Goal: Information Seeking & Learning: Learn about a topic

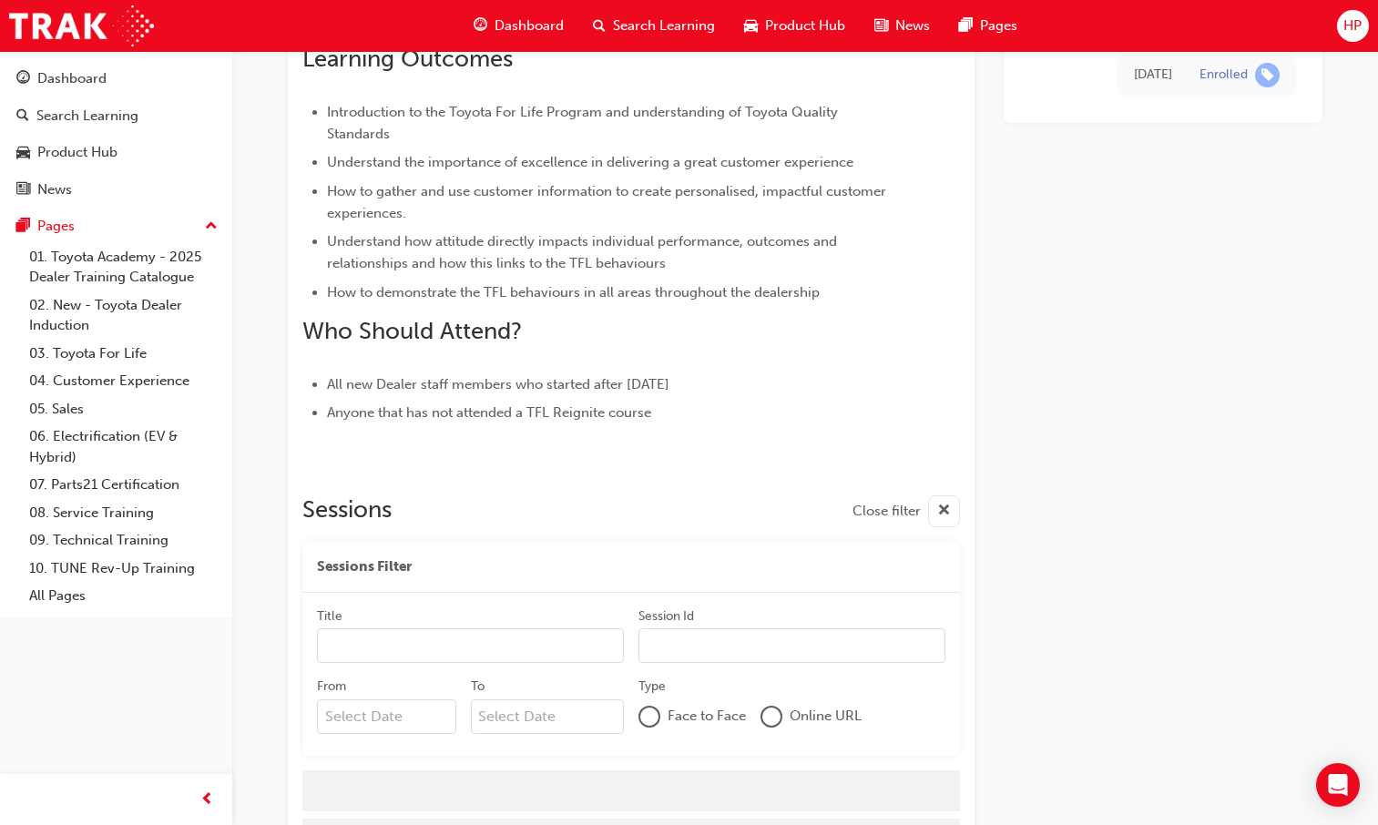
scroll to position [764, 0]
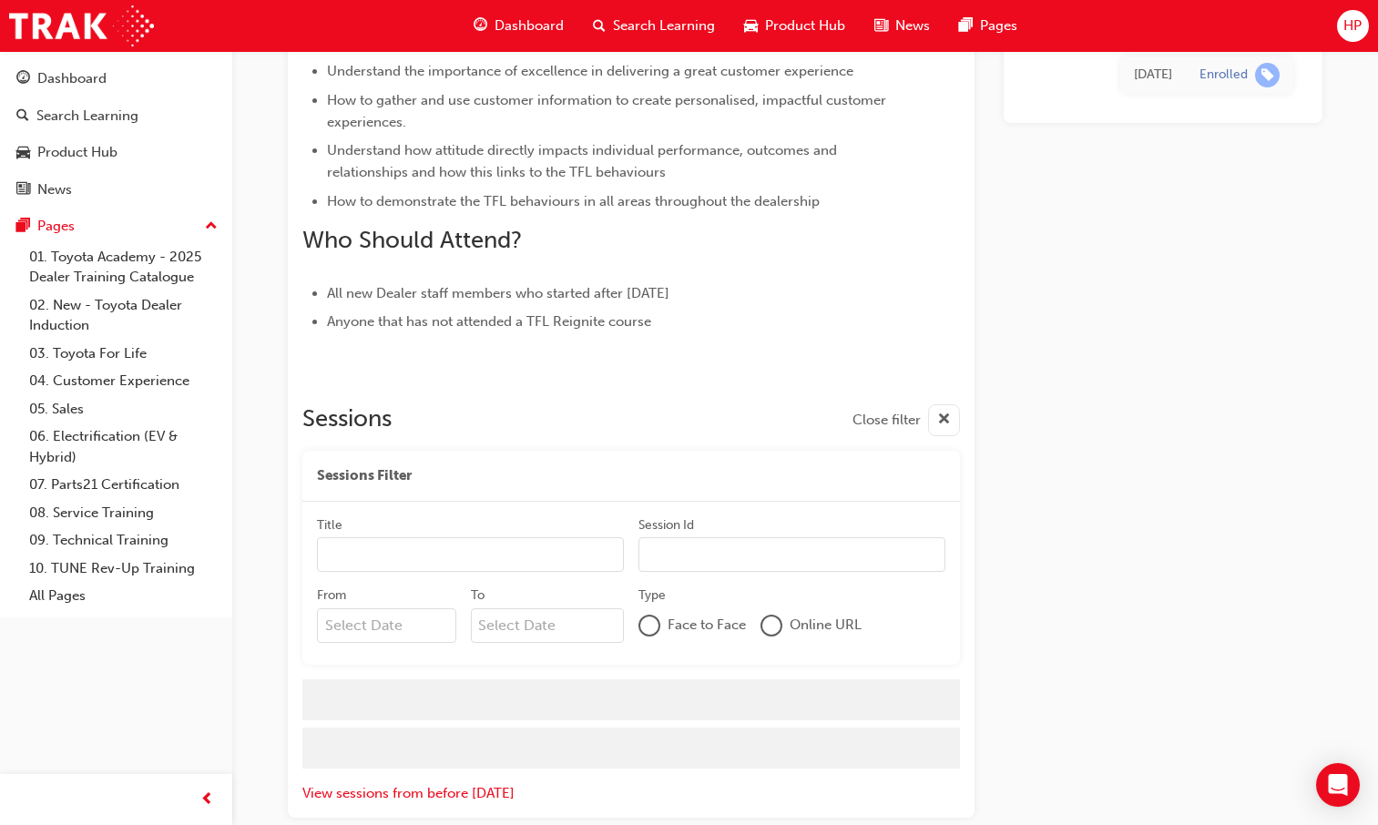
click at [522, 15] on span "Dashboard" at bounding box center [529, 25] width 69 height 21
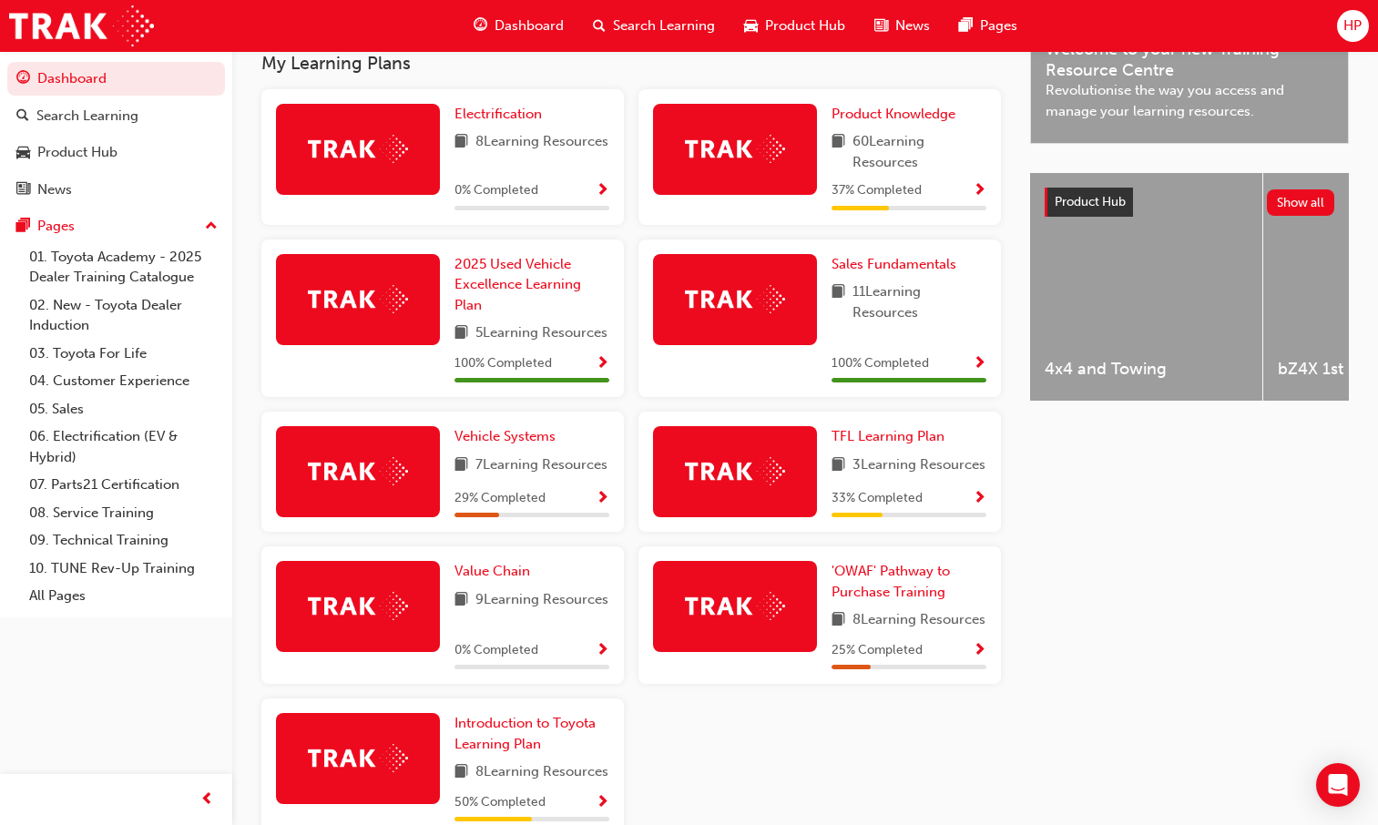
scroll to position [501, 0]
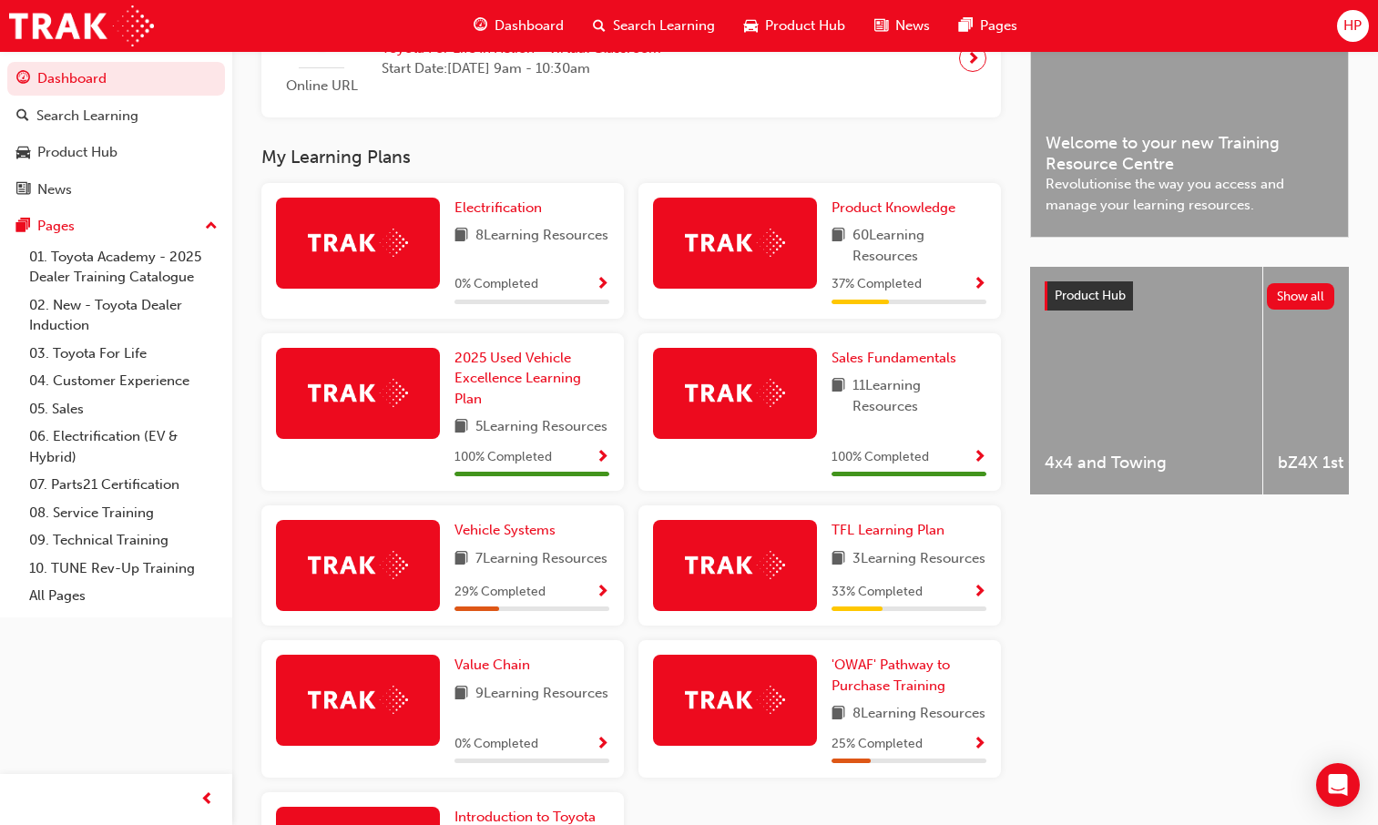
click at [979, 286] on span "Show Progress" at bounding box center [980, 285] width 14 height 16
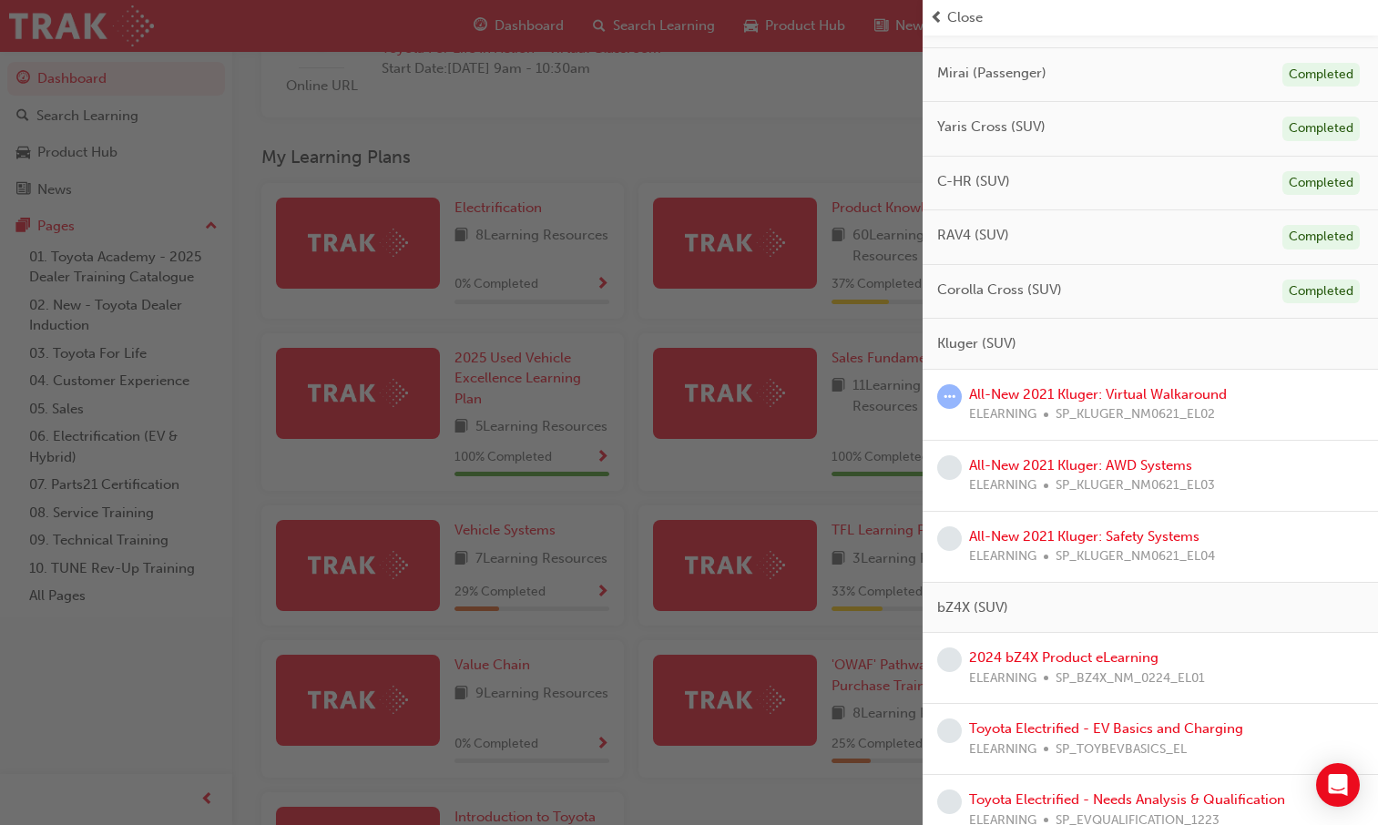
scroll to position [364, 0]
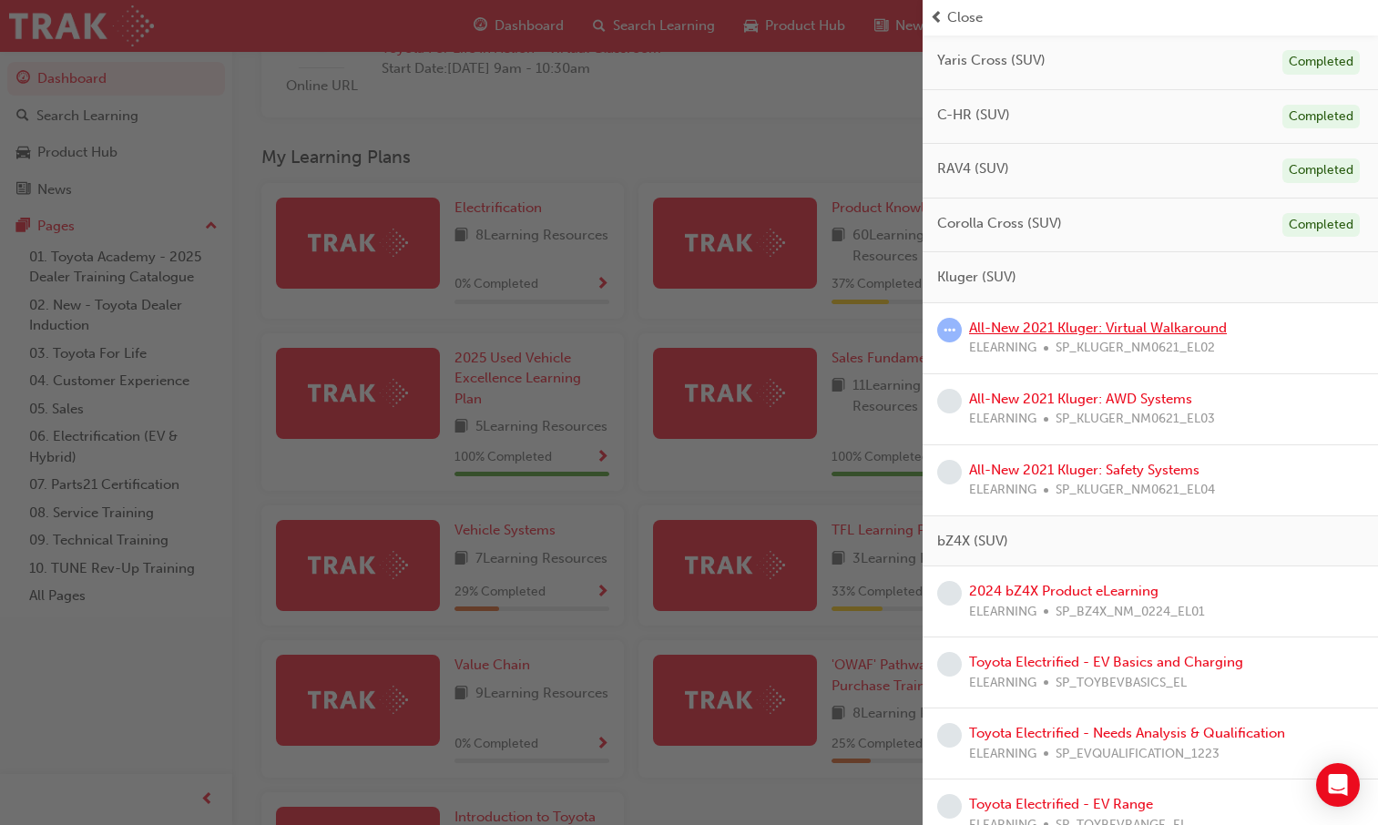
click at [1109, 324] on link "All-New 2021 Kluger: Virtual Walkaround" at bounding box center [1098, 328] width 258 height 16
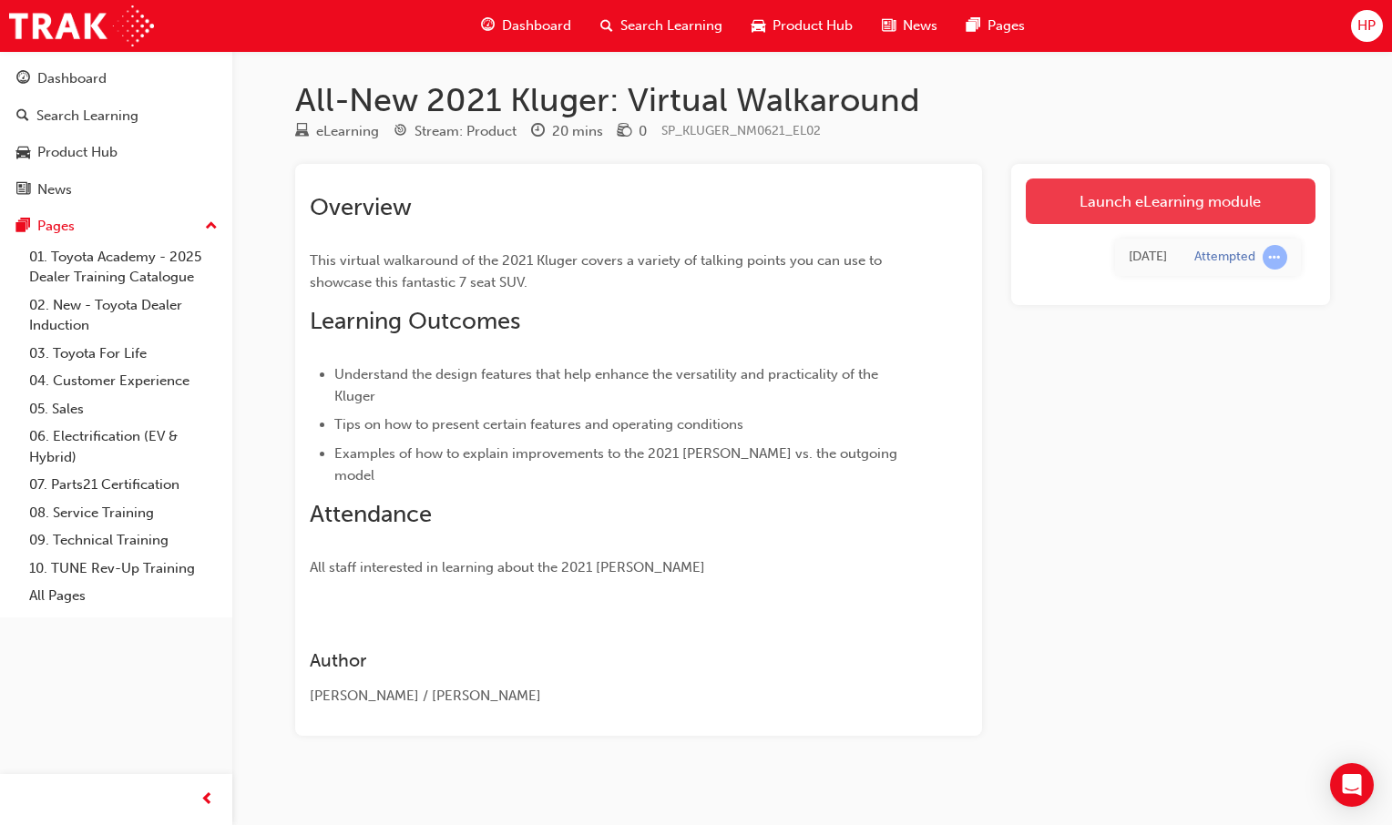
click at [1154, 191] on link "Launch eLearning module" at bounding box center [1171, 202] width 290 height 46
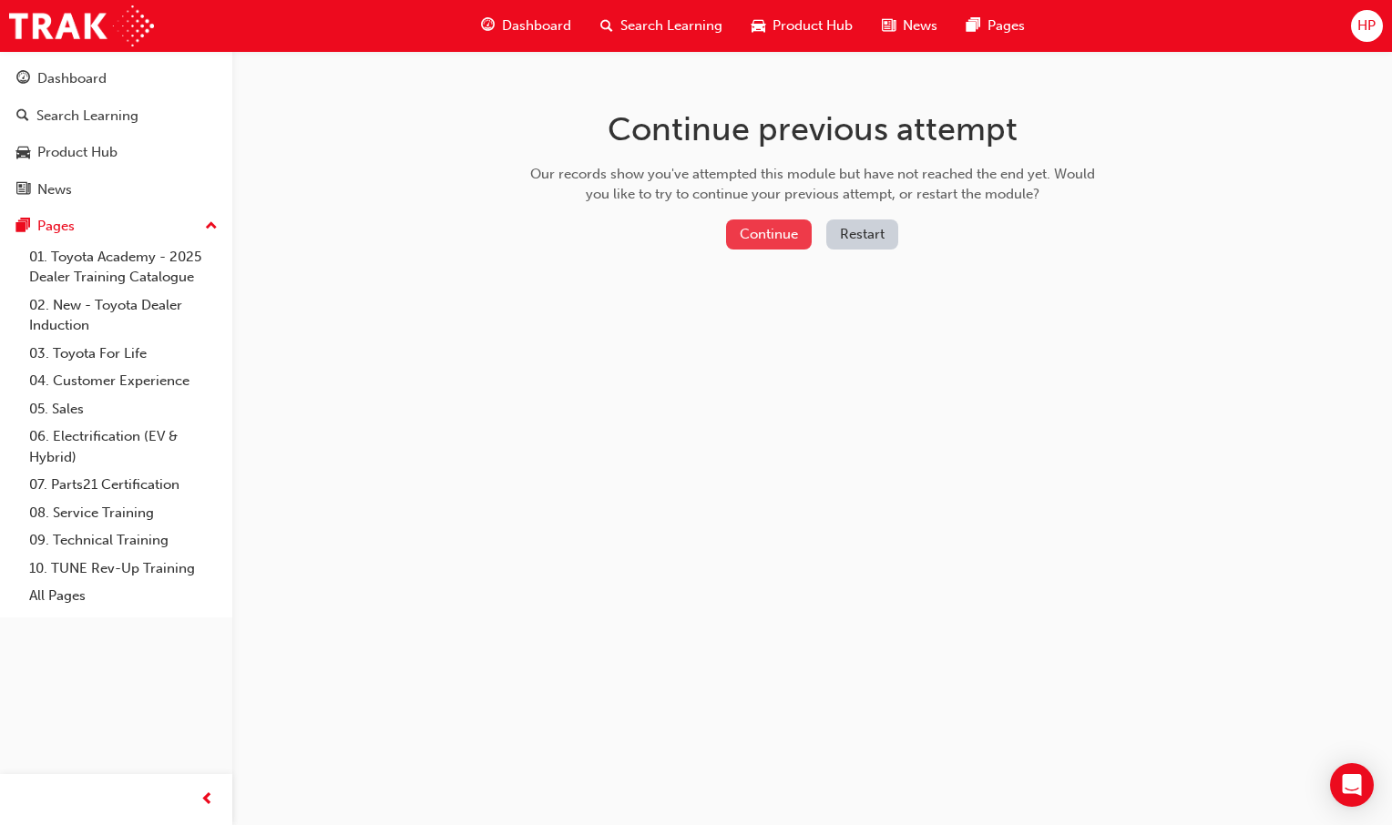
click at [743, 228] on button "Continue" at bounding box center [769, 235] width 86 height 30
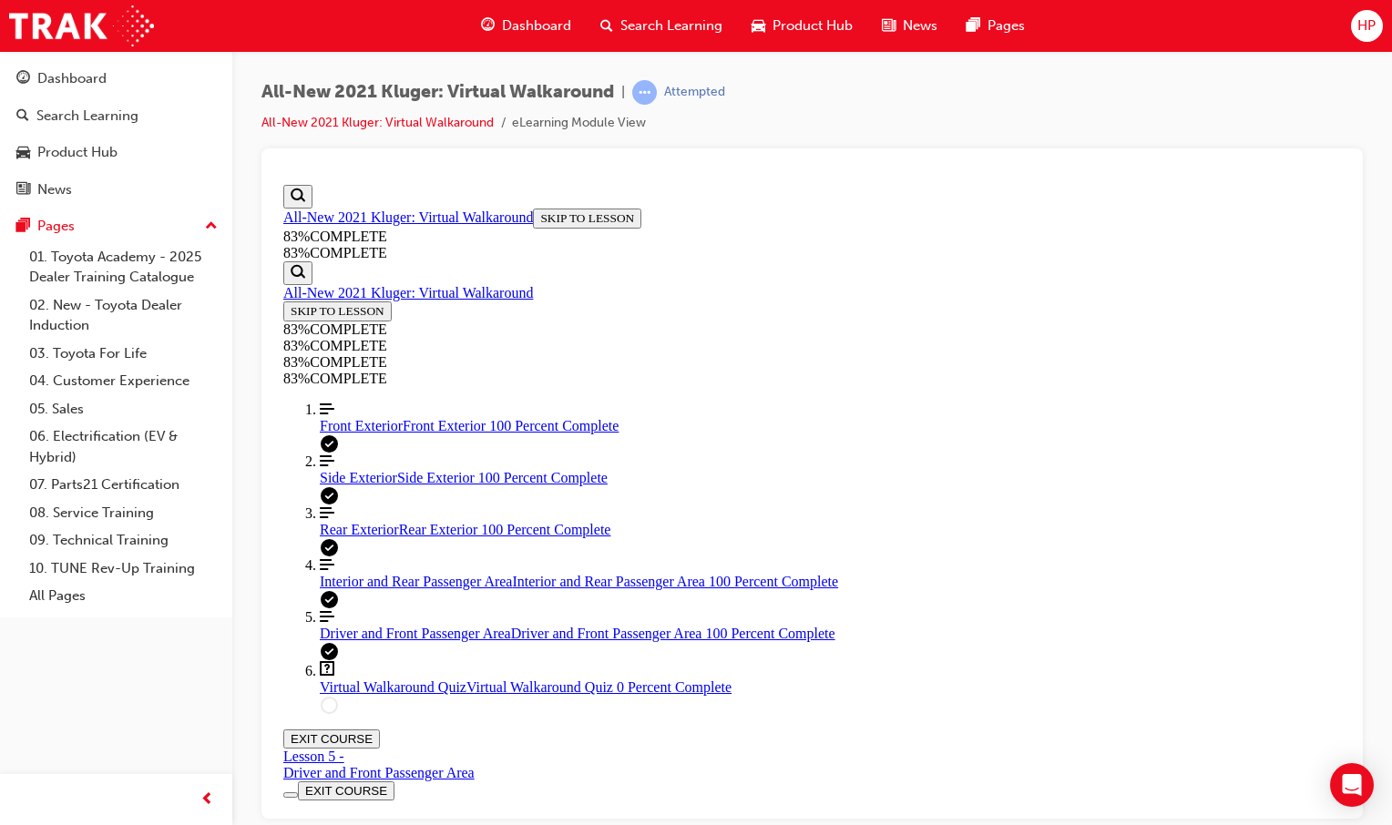
scroll to position [63, 0]
drag, startPoint x: 704, startPoint y: 449, endPoint x: 1329, endPoint y: 496, distance: 626.7
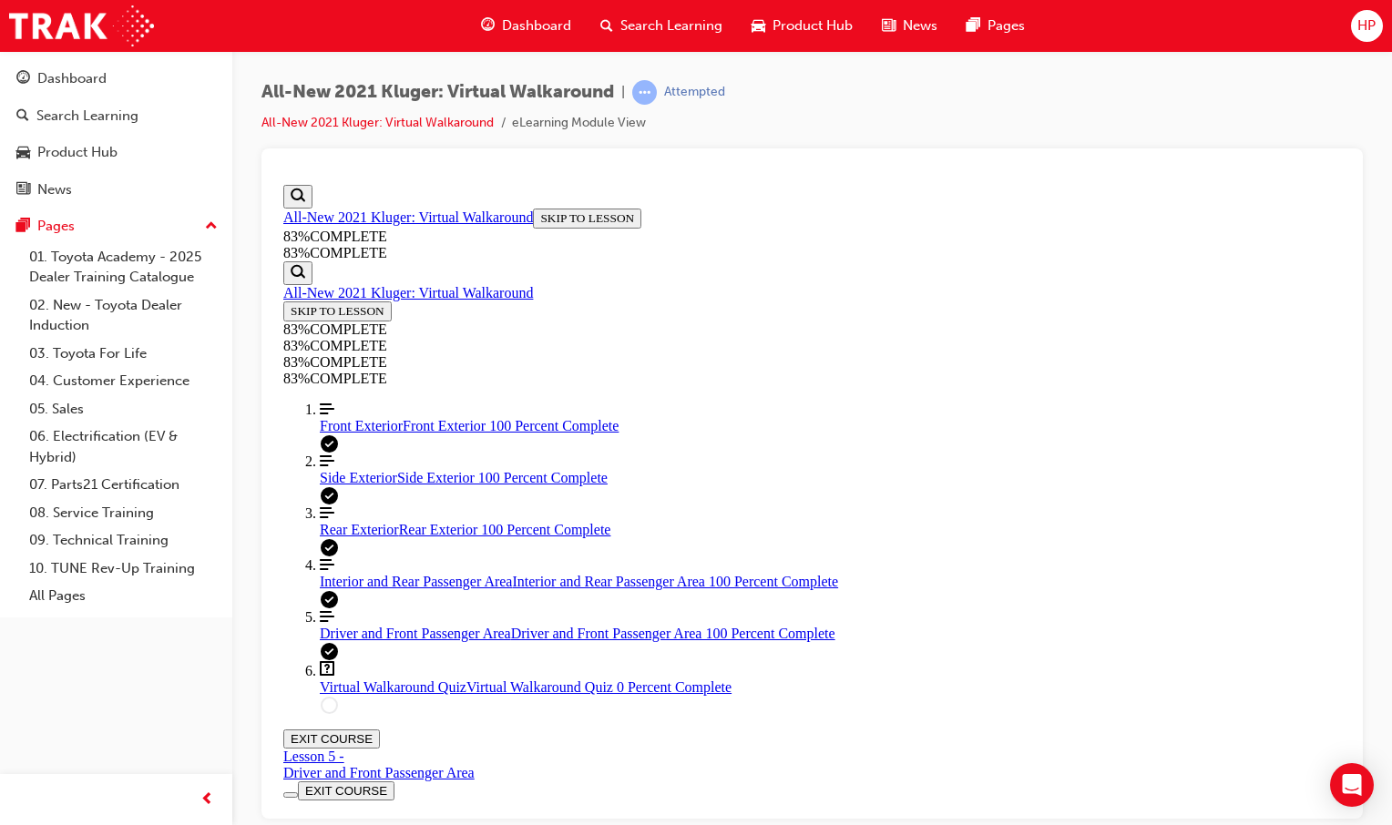
drag, startPoint x: 686, startPoint y: 362, endPoint x: 1320, endPoint y: 368, distance: 634.1
drag, startPoint x: 672, startPoint y: 495, endPoint x: 1368, endPoint y: 521, distance: 696.5
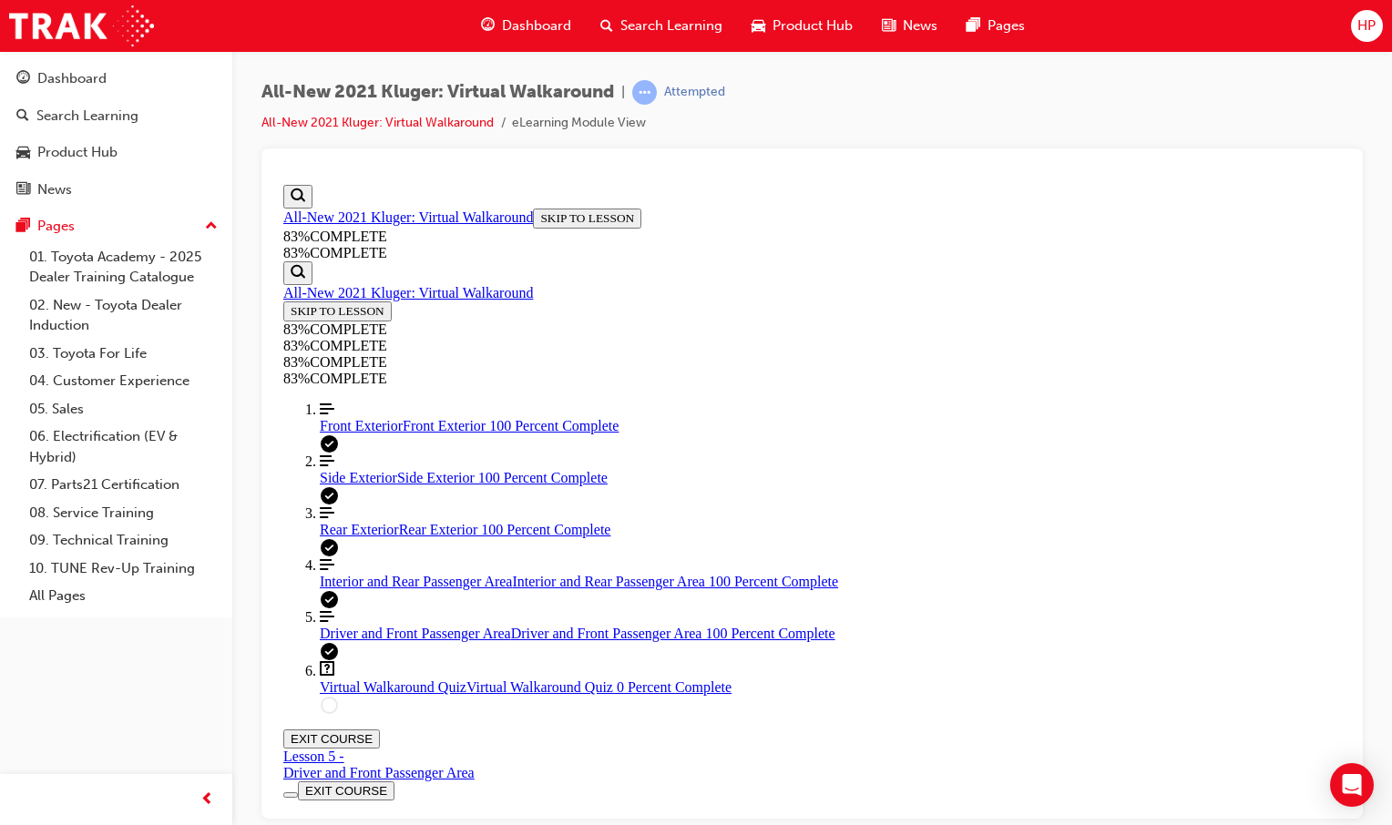
drag, startPoint x: 1092, startPoint y: 344, endPoint x: 1359, endPoint y: 525, distance: 322.2
click at [1359, 525] on div "All-New 2021 Kluger: Virtual Walkaround | Attempted All-New 2021 Kluger: Virtua…" at bounding box center [812, 415] width 1160 height 729
drag, startPoint x: 648, startPoint y: 586, endPoint x: 1326, endPoint y: 643, distance: 681.2
drag, startPoint x: 1326, startPoint y: 643, endPoint x: 1310, endPoint y: 637, distance: 17.6
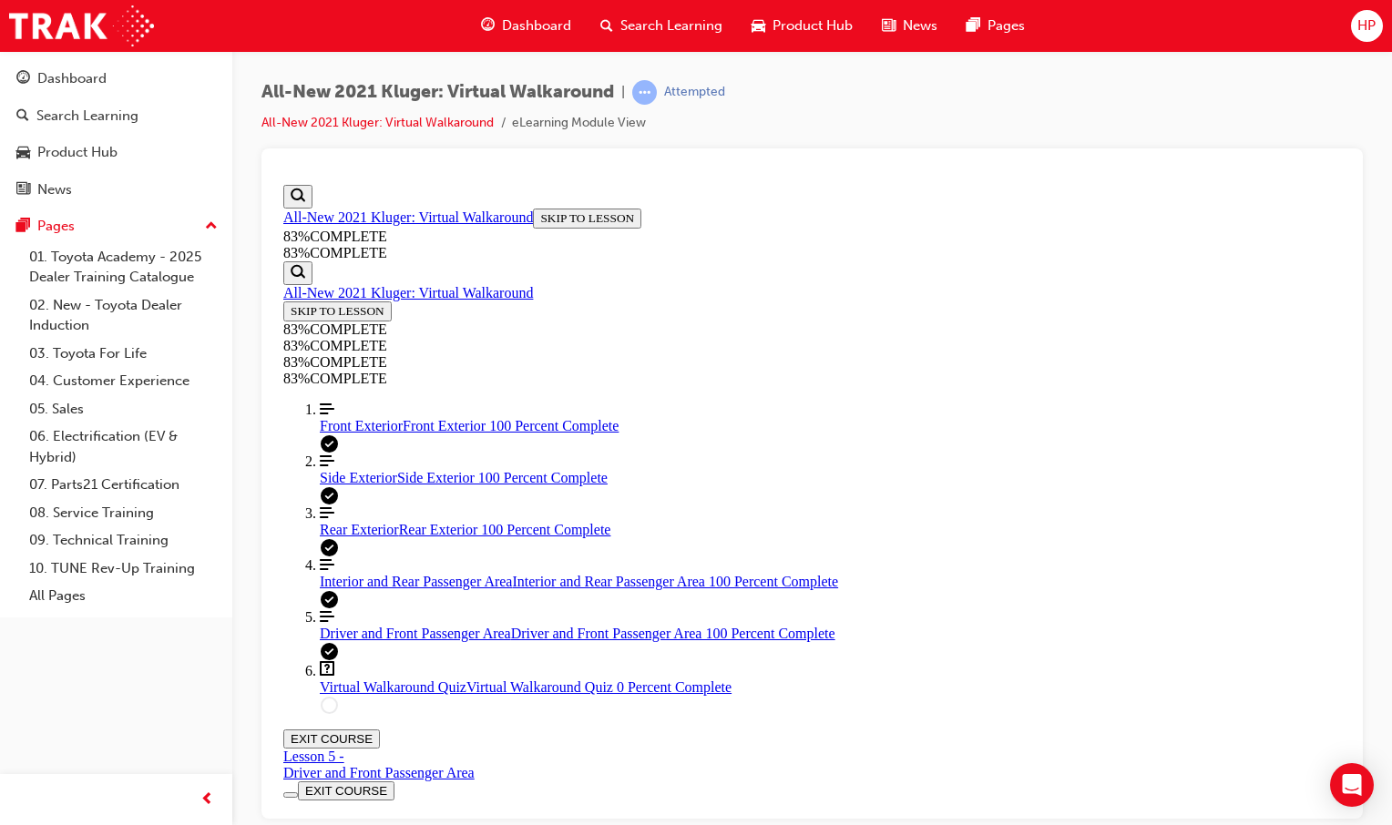
scroll to position [67, 0]
drag, startPoint x: 791, startPoint y: 271, endPoint x: 1108, endPoint y: 294, distance: 317.9
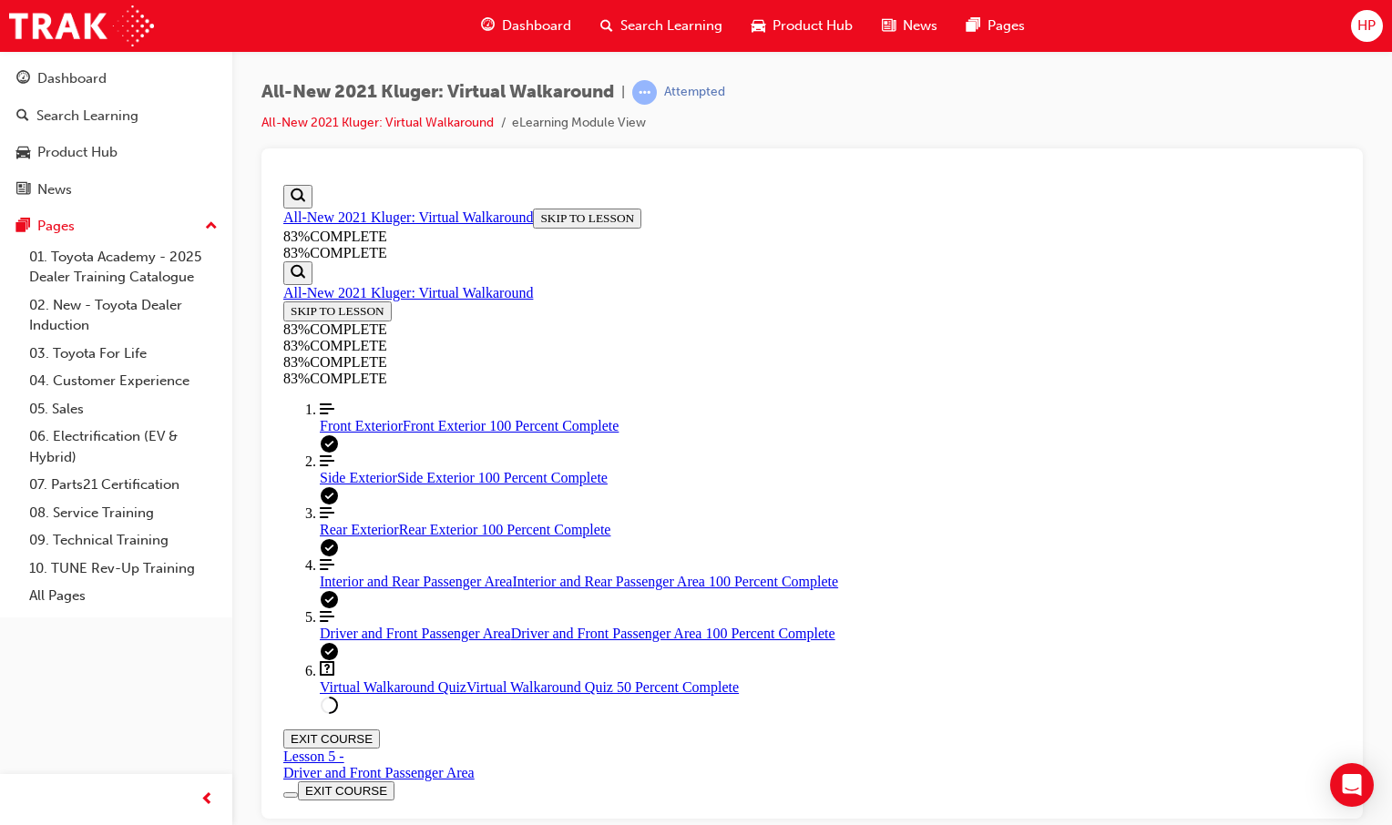
drag, startPoint x: 897, startPoint y: 768, endPoint x: 903, endPoint y: 747, distance: 21.7
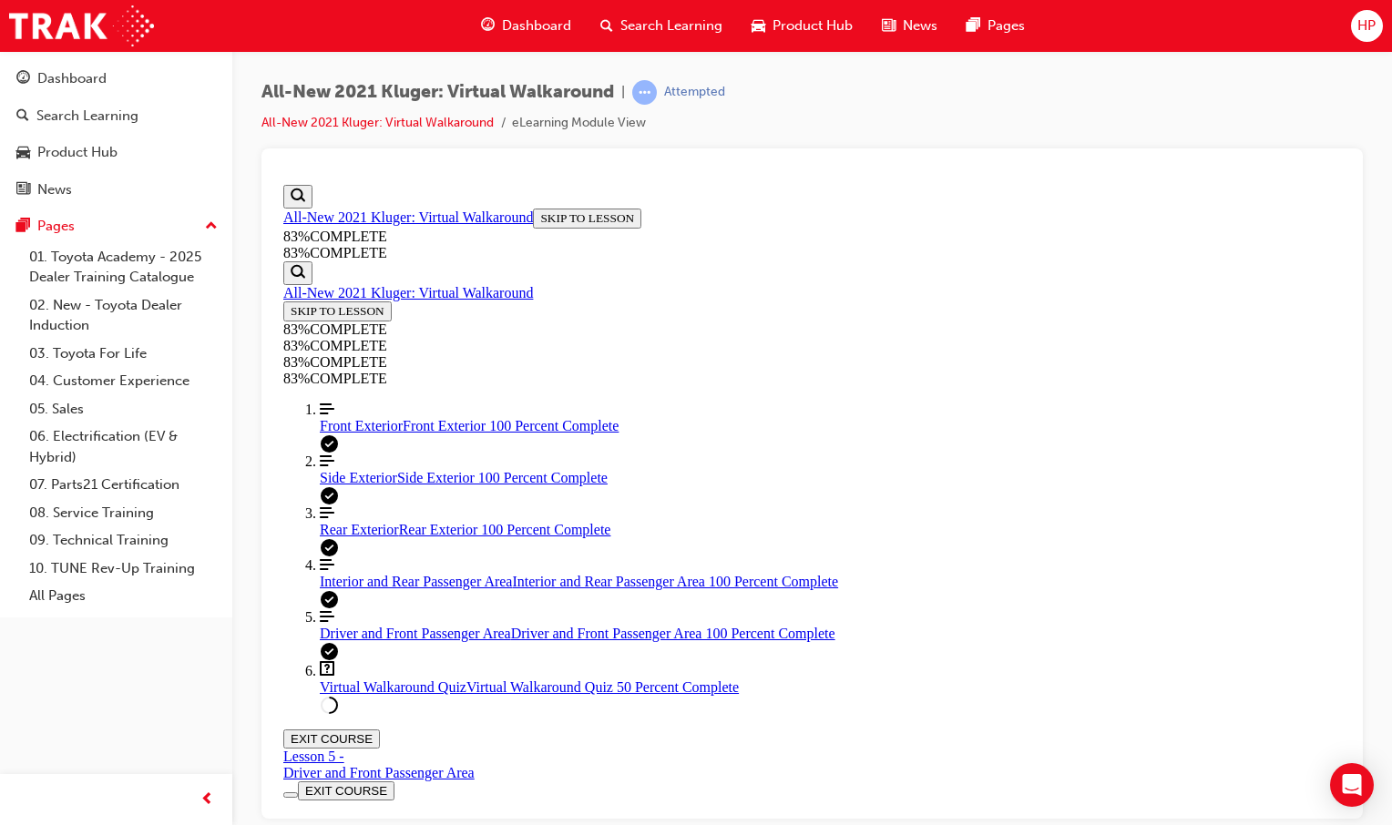
drag, startPoint x: 698, startPoint y: 516, endPoint x: 1279, endPoint y: 525, distance: 581.3
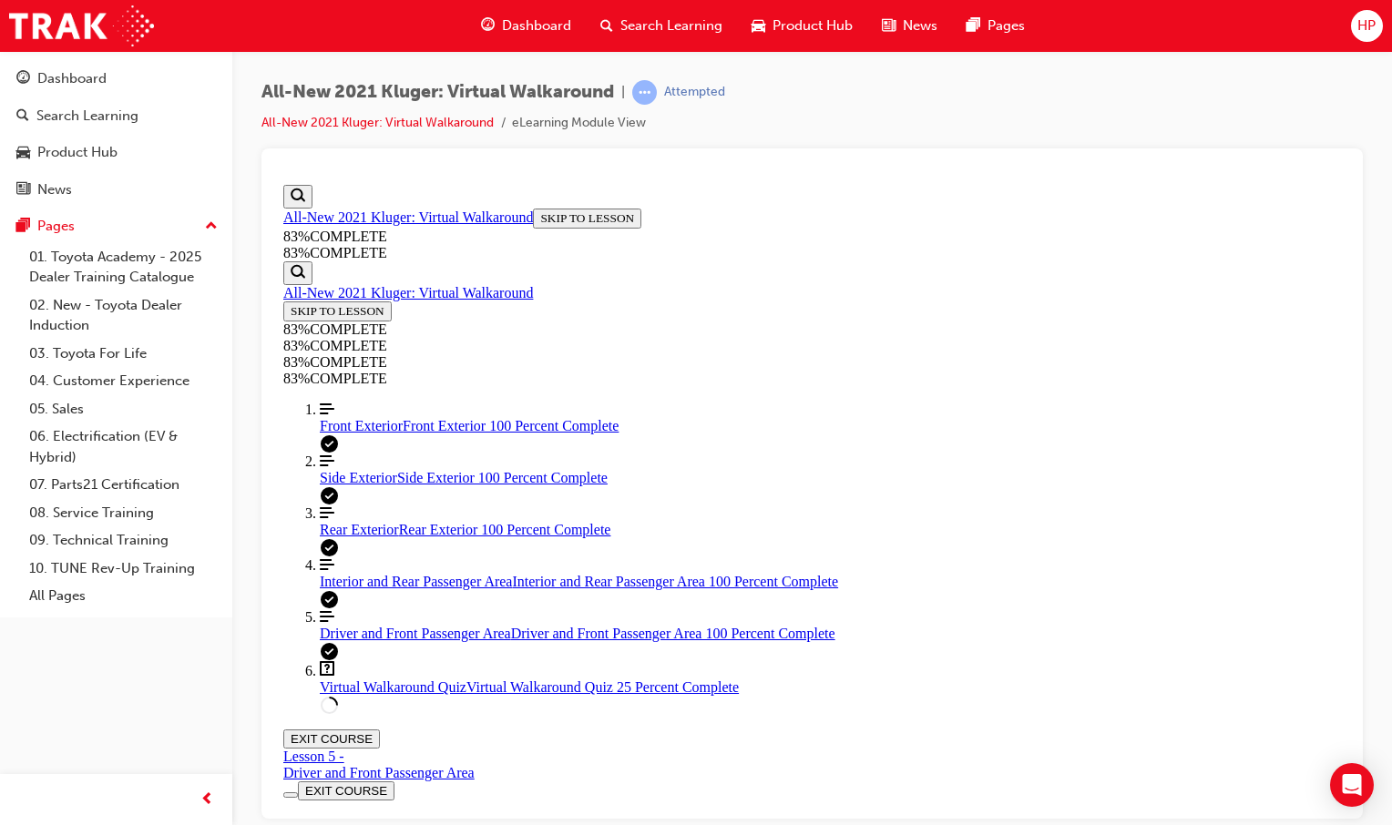
drag, startPoint x: 940, startPoint y: 637, endPoint x: 945, endPoint y: 651, distance: 15.3
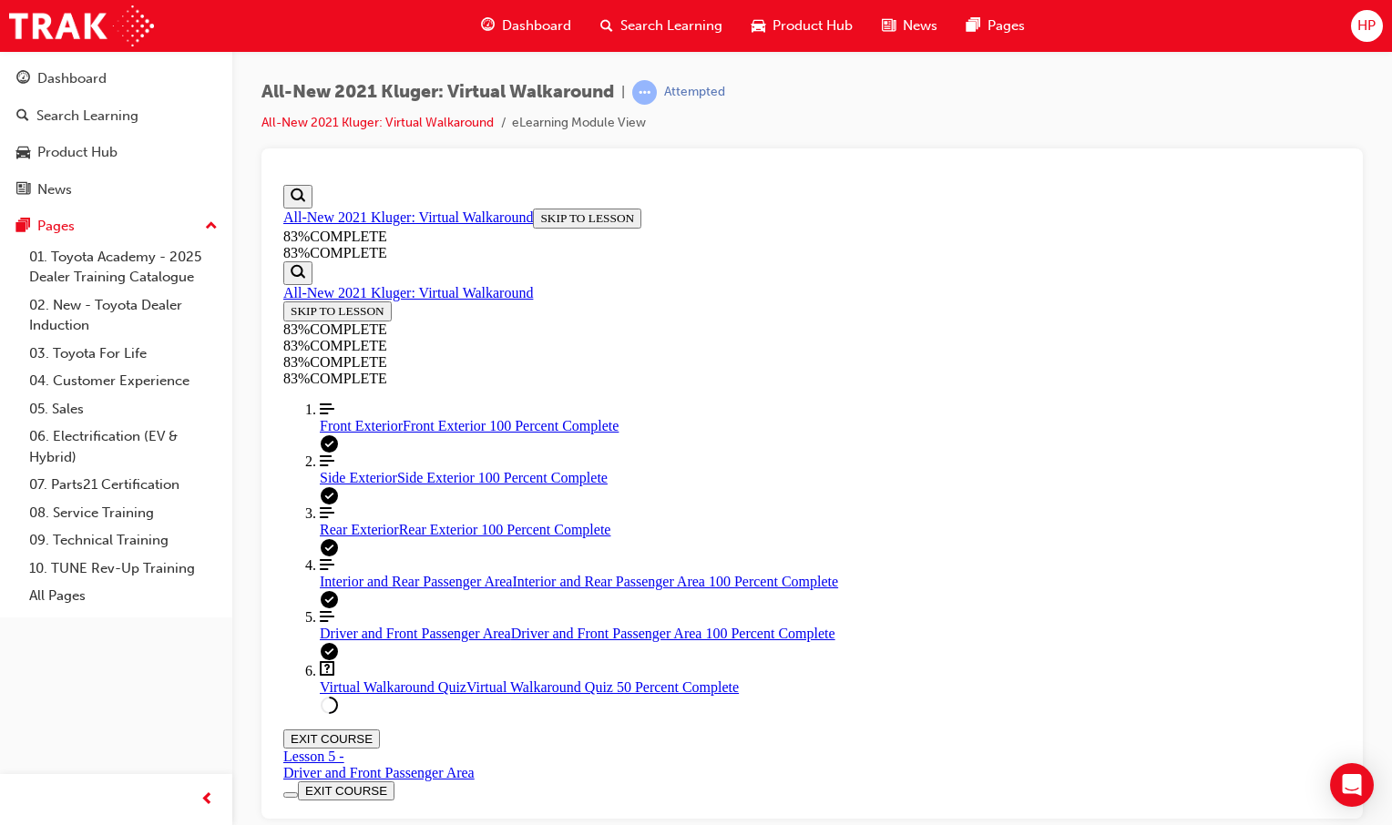
drag, startPoint x: 945, startPoint y: 651, endPoint x: 919, endPoint y: 753, distance: 105.2
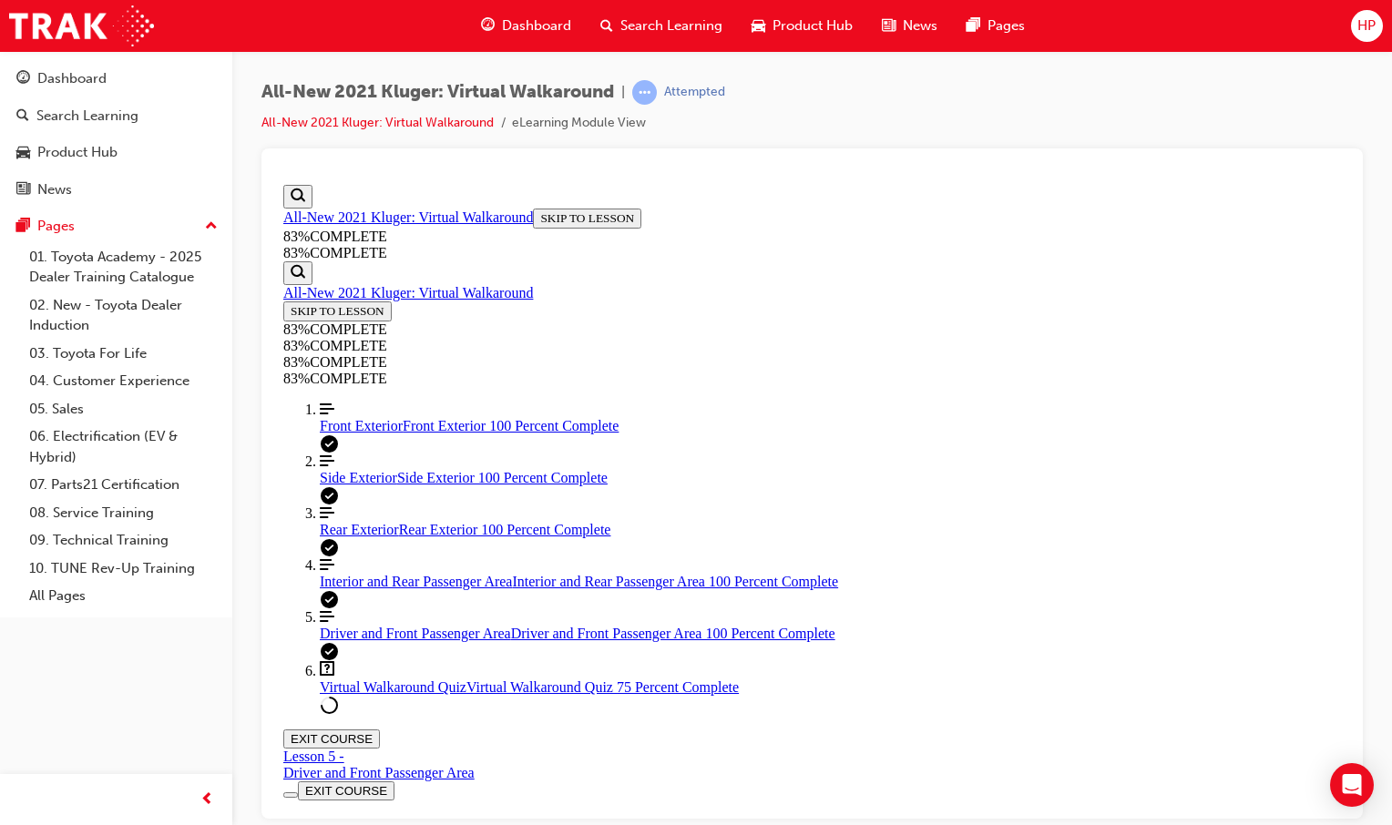
drag, startPoint x: 924, startPoint y: 604, endPoint x: 889, endPoint y: 613, distance: 35.8
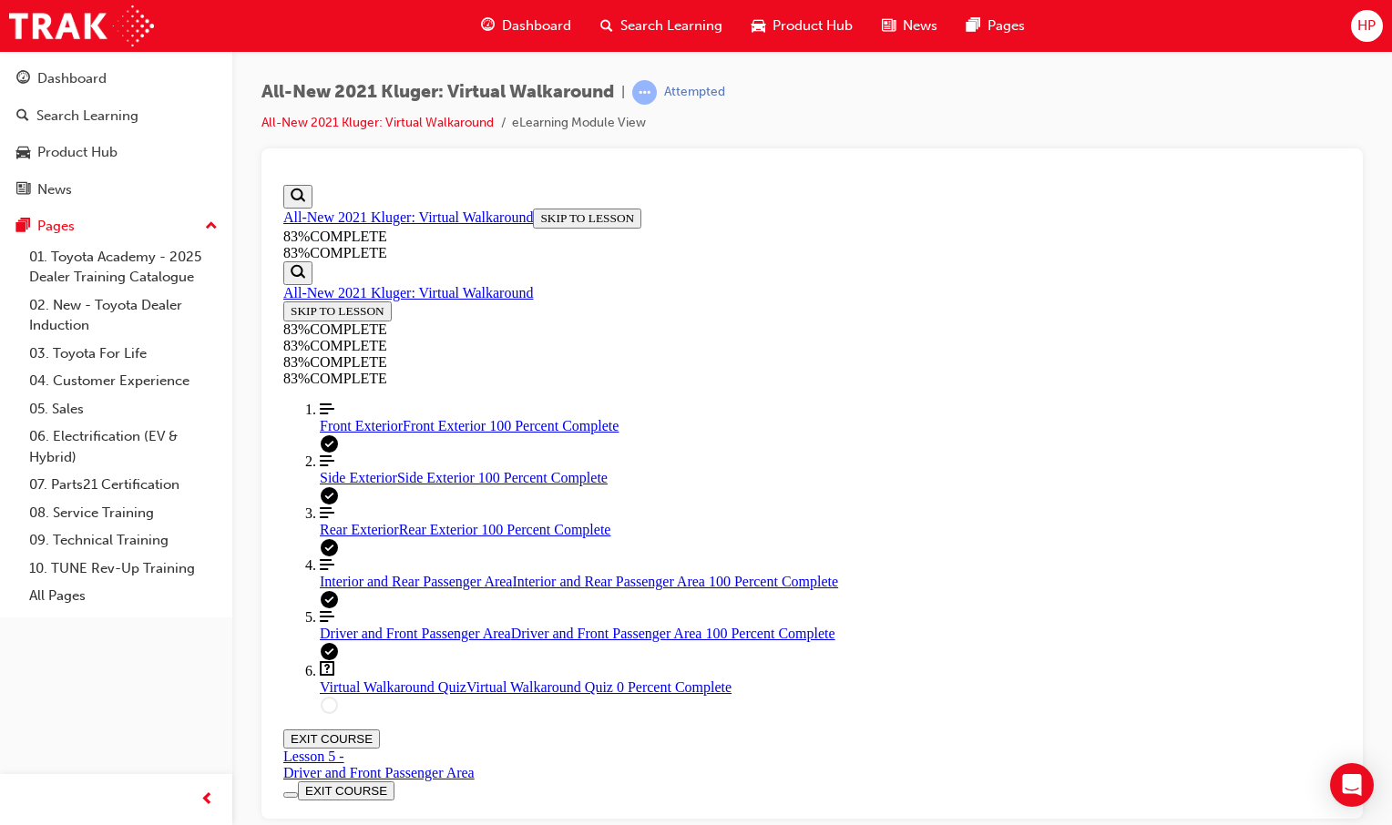
drag, startPoint x: 1098, startPoint y: 657, endPoint x: 993, endPoint y: 727, distance: 126.1
click at [343, 485] on span "Side Exterior" at bounding box center [358, 476] width 77 height 15
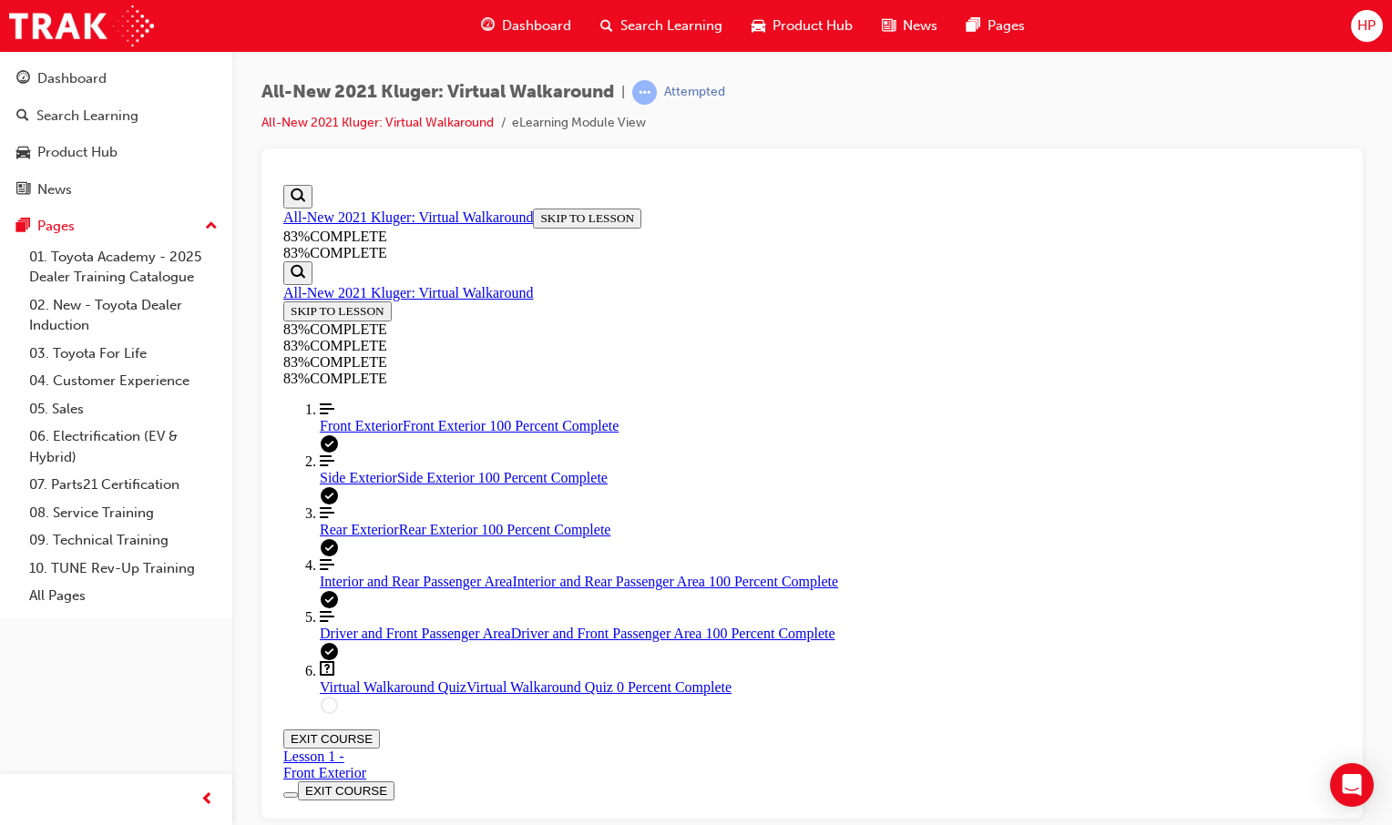
scroll to position [63, 0]
click at [478, 695] on link "Question box Question mark inside of a square Virtual Walkaround Quiz Virtual W…" at bounding box center [830, 678] width 1021 height 35
drag, startPoint x: 1076, startPoint y: 564, endPoint x: 753, endPoint y: 674, distance: 340.8
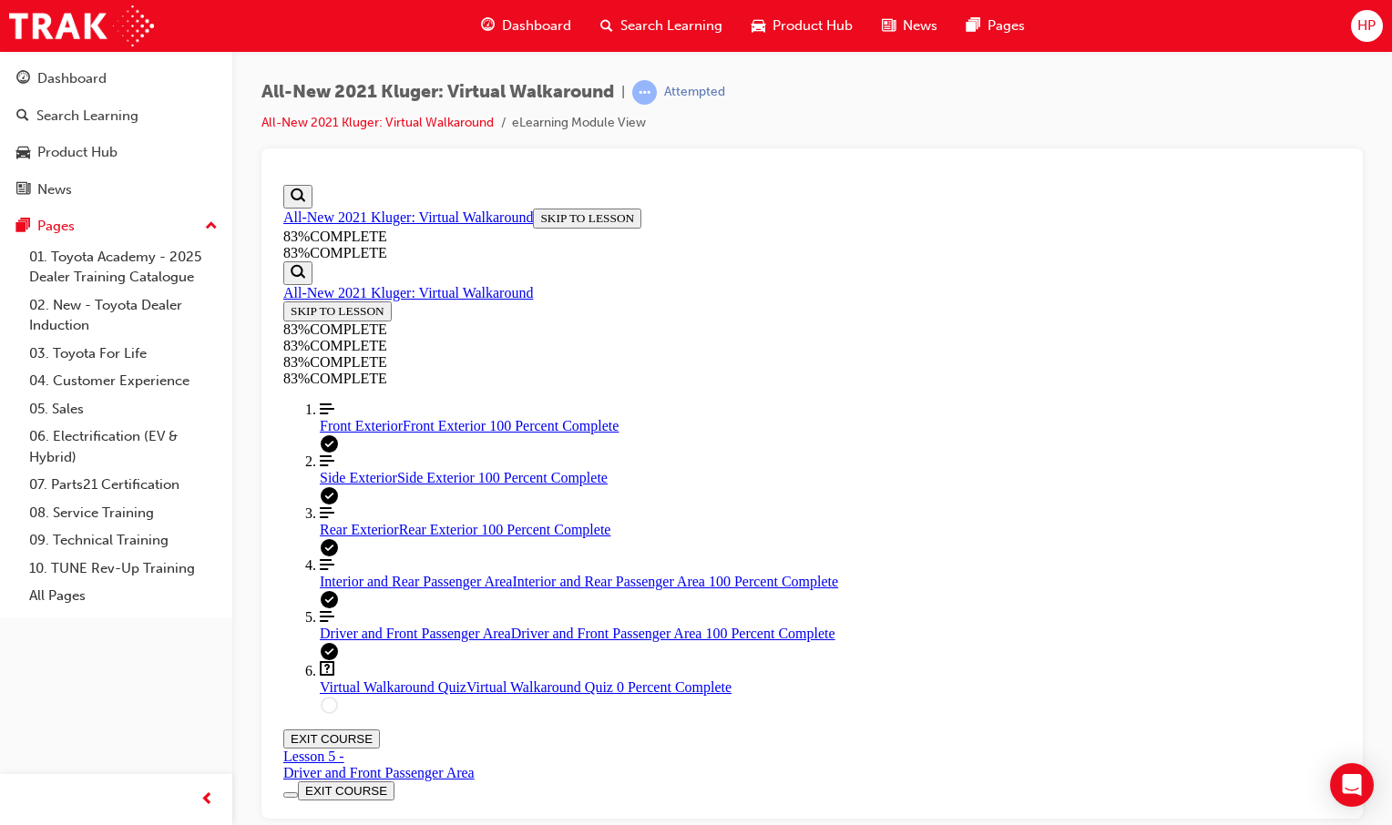
drag, startPoint x: 1069, startPoint y: 739, endPoint x: 1034, endPoint y: 736, distance: 34.7
drag, startPoint x: 762, startPoint y: 505, endPoint x: 1224, endPoint y: 592, distance: 470.1
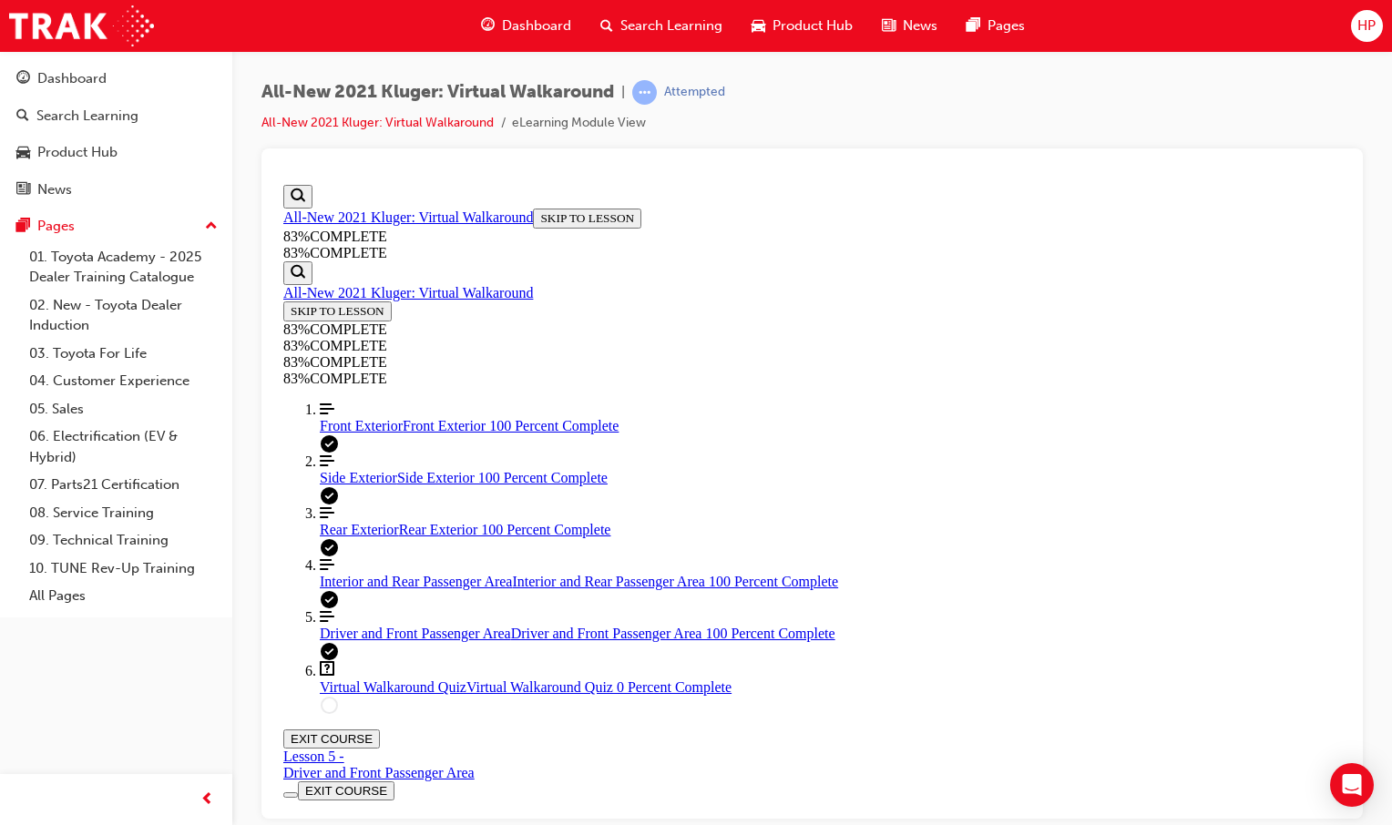
drag, startPoint x: 777, startPoint y: 440, endPoint x: 767, endPoint y: 436, distance: 10.7
drag, startPoint x: 767, startPoint y: 435, endPoint x: 690, endPoint y: 421, distance: 78.8
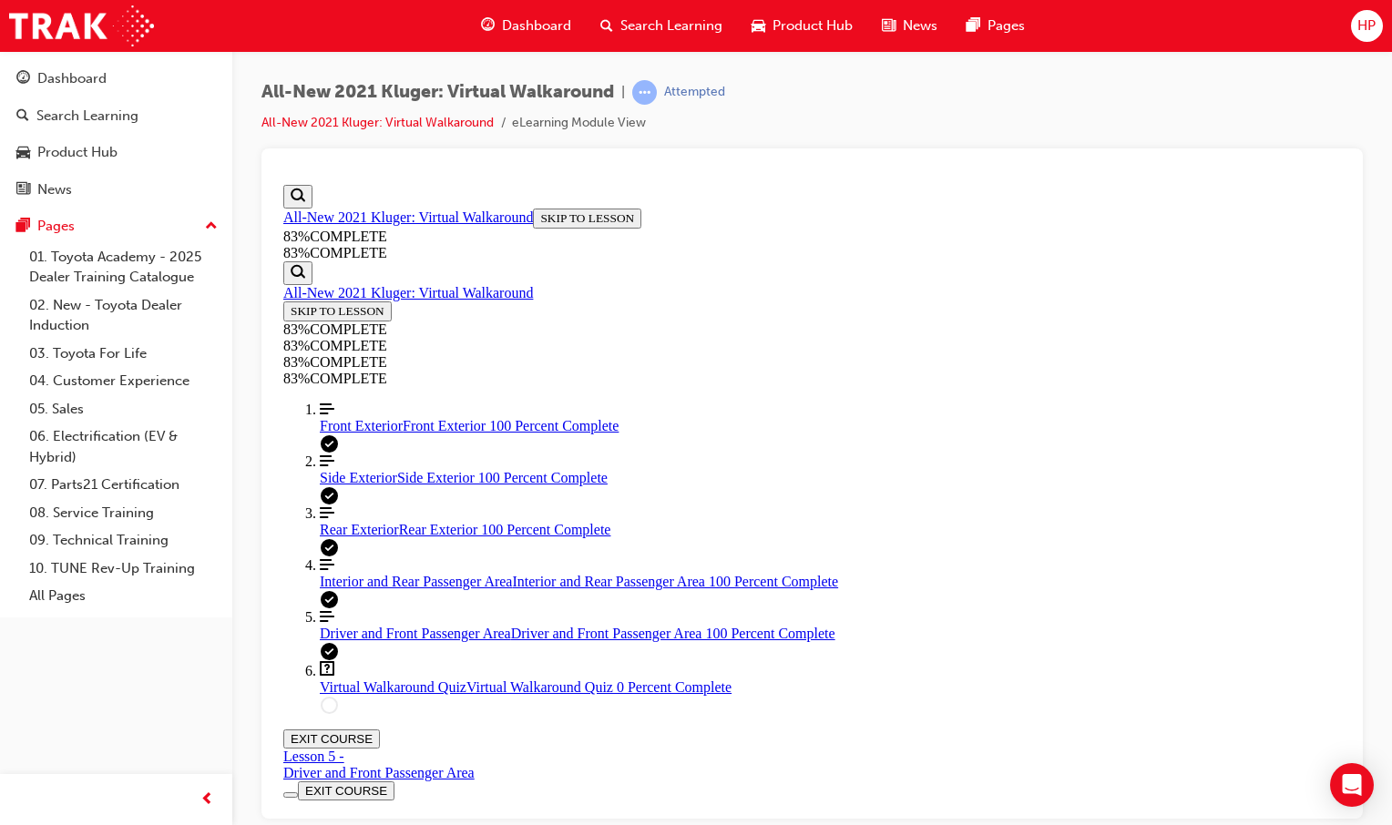
drag, startPoint x: 690, startPoint y: 421, endPoint x: 773, endPoint y: 411, distance: 84.4
drag, startPoint x: 697, startPoint y: 408, endPoint x: 792, endPoint y: 444, distance: 101.2
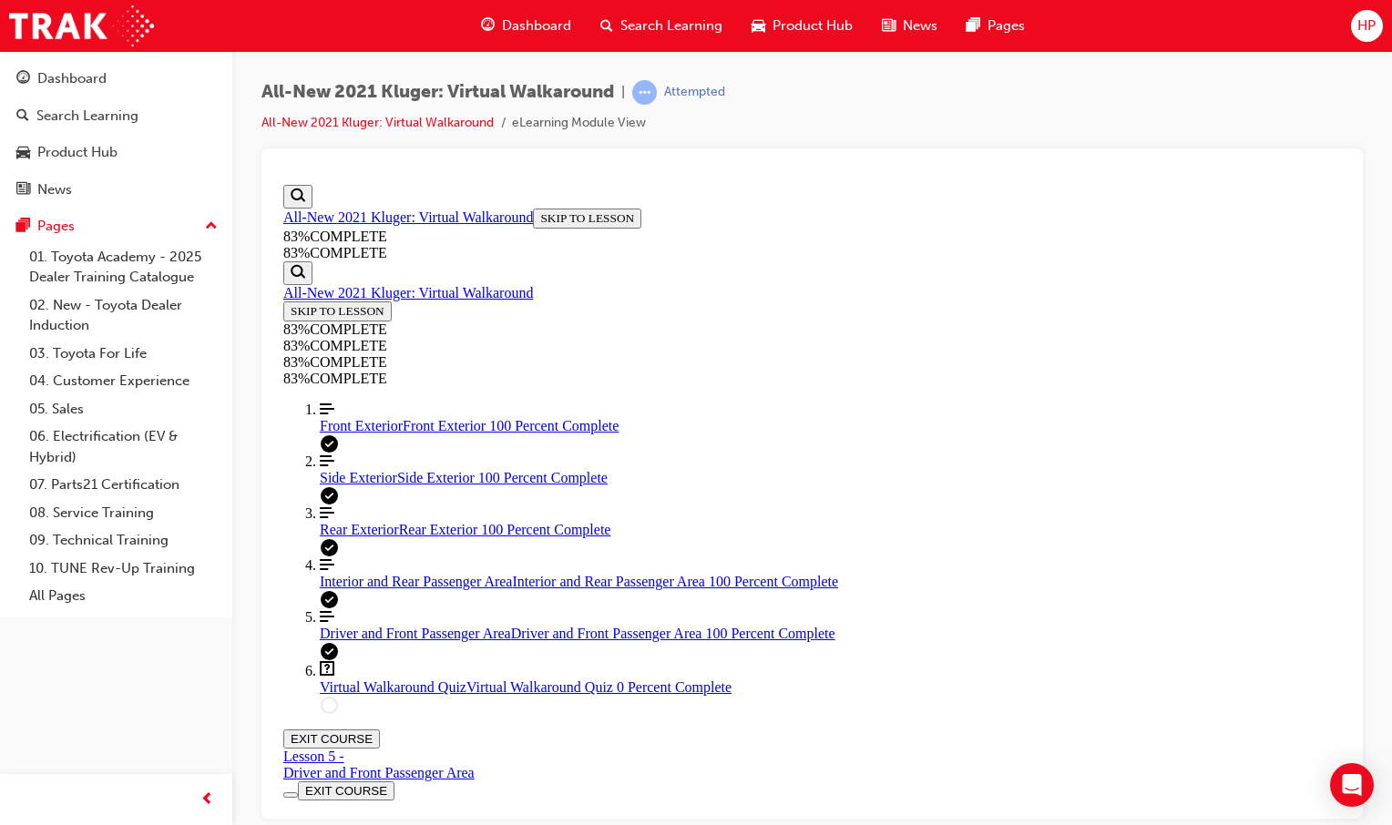
drag, startPoint x: 898, startPoint y: 443, endPoint x: 896, endPoint y: 432, distance: 11.1
drag, startPoint x: 776, startPoint y: 539, endPoint x: 804, endPoint y: 532, distance: 28.3
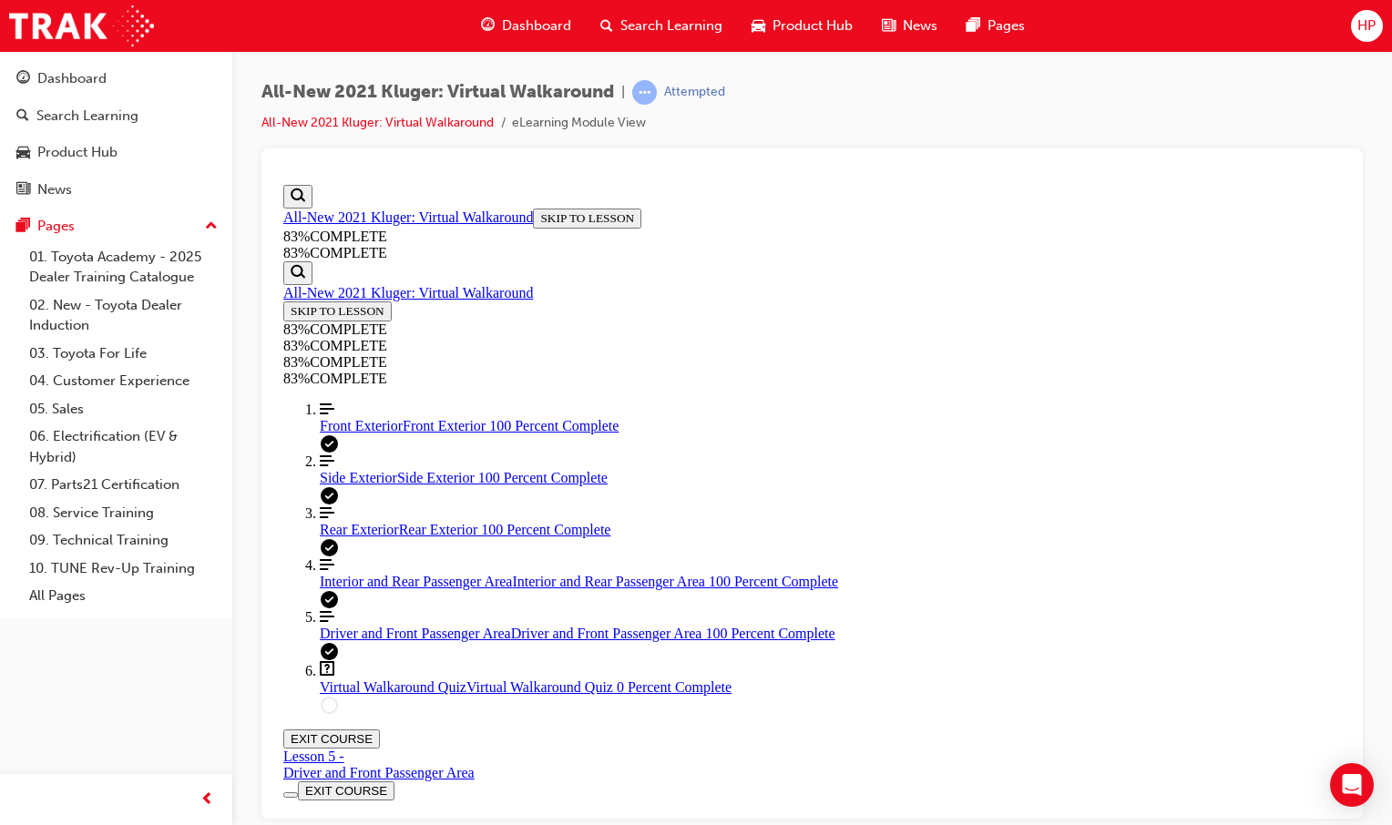
drag, startPoint x: 920, startPoint y: 731, endPoint x: 922, endPoint y: 710, distance: 21.0
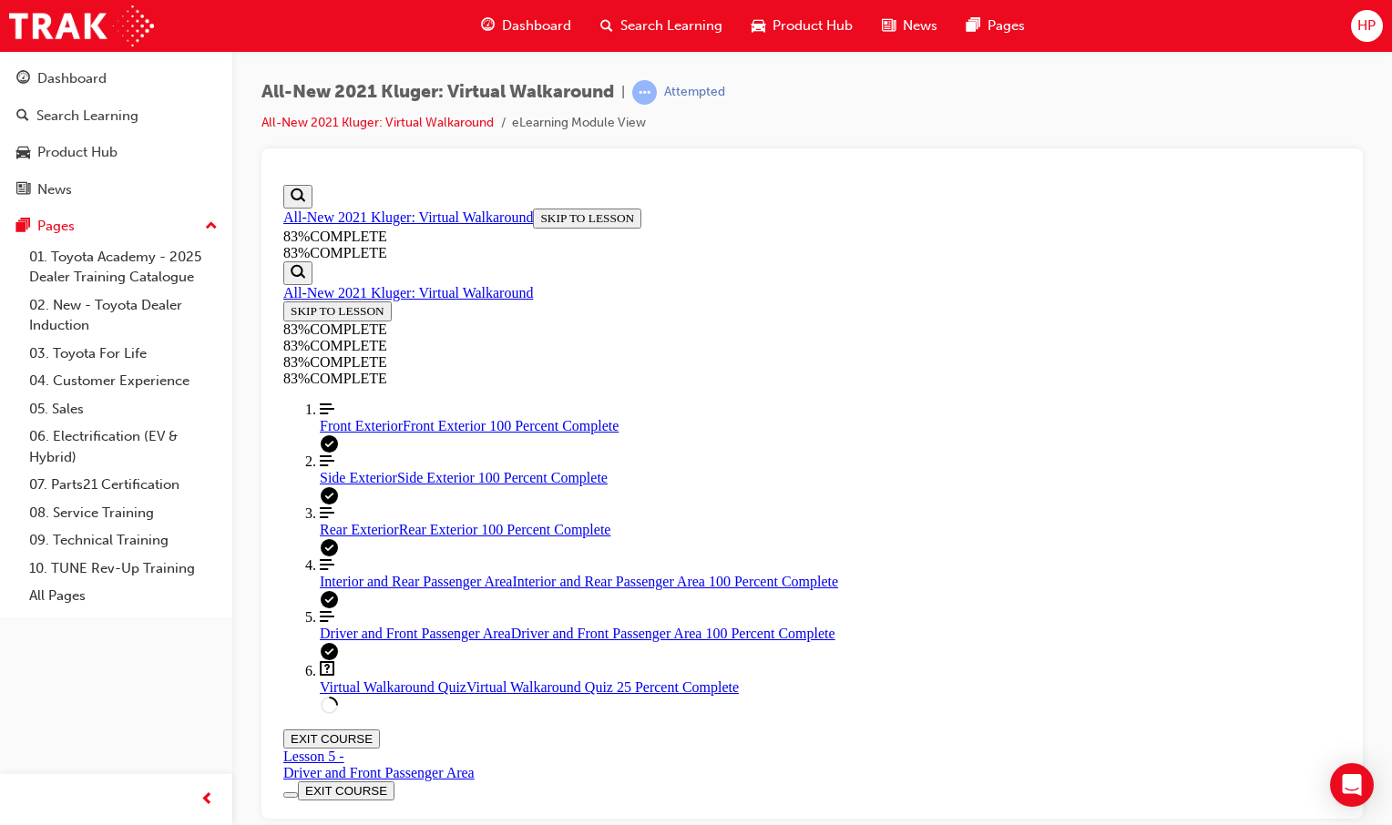
scroll to position [128, 0]
drag, startPoint x: 958, startPoint y: 722, endPoint x: 954, endPoint y: 714, distance: 9.4
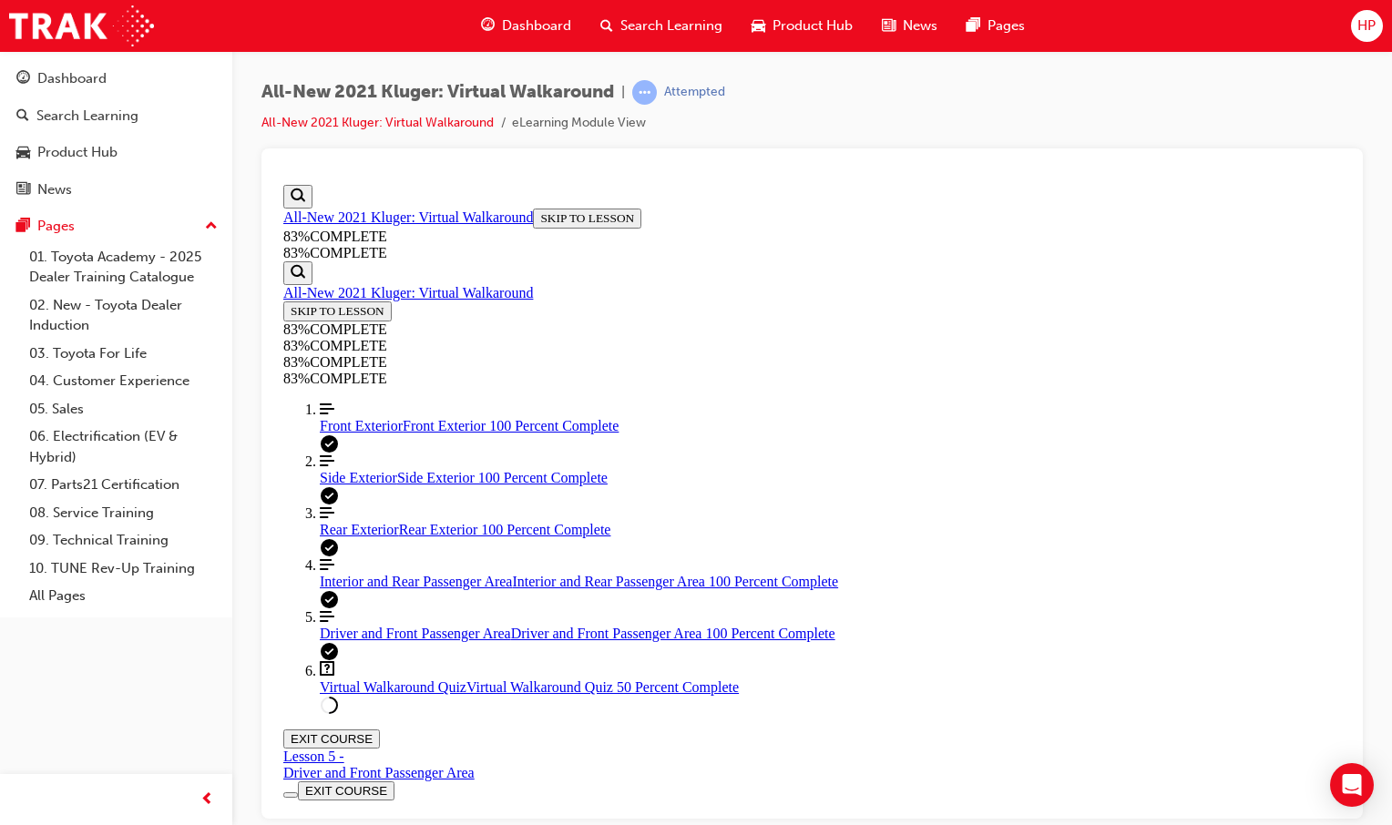
drag, startPoint x: 926, startPoint y: 582, endPoint x: 918, endPoint y: 663, distance: 81.4
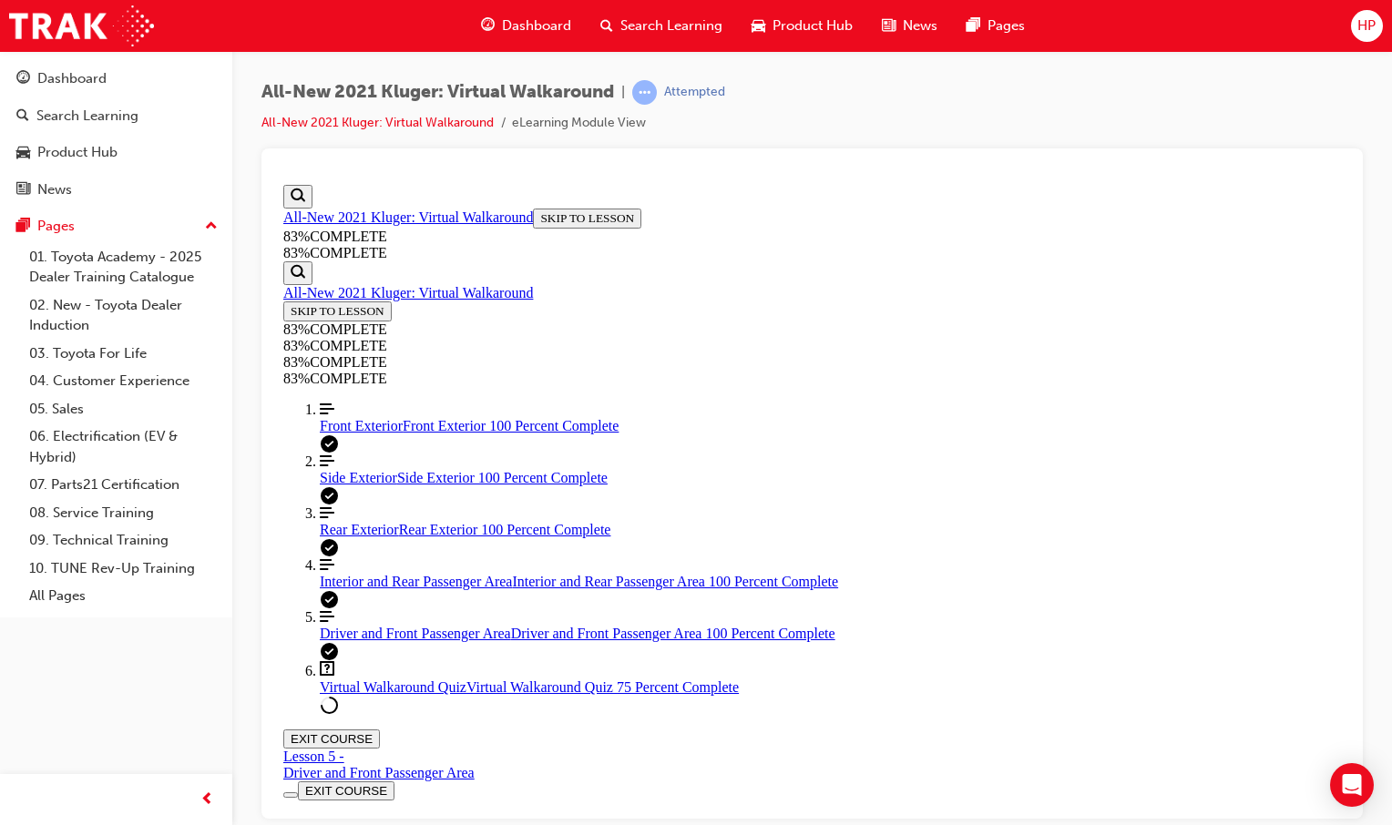
scroll to position [310, 0]
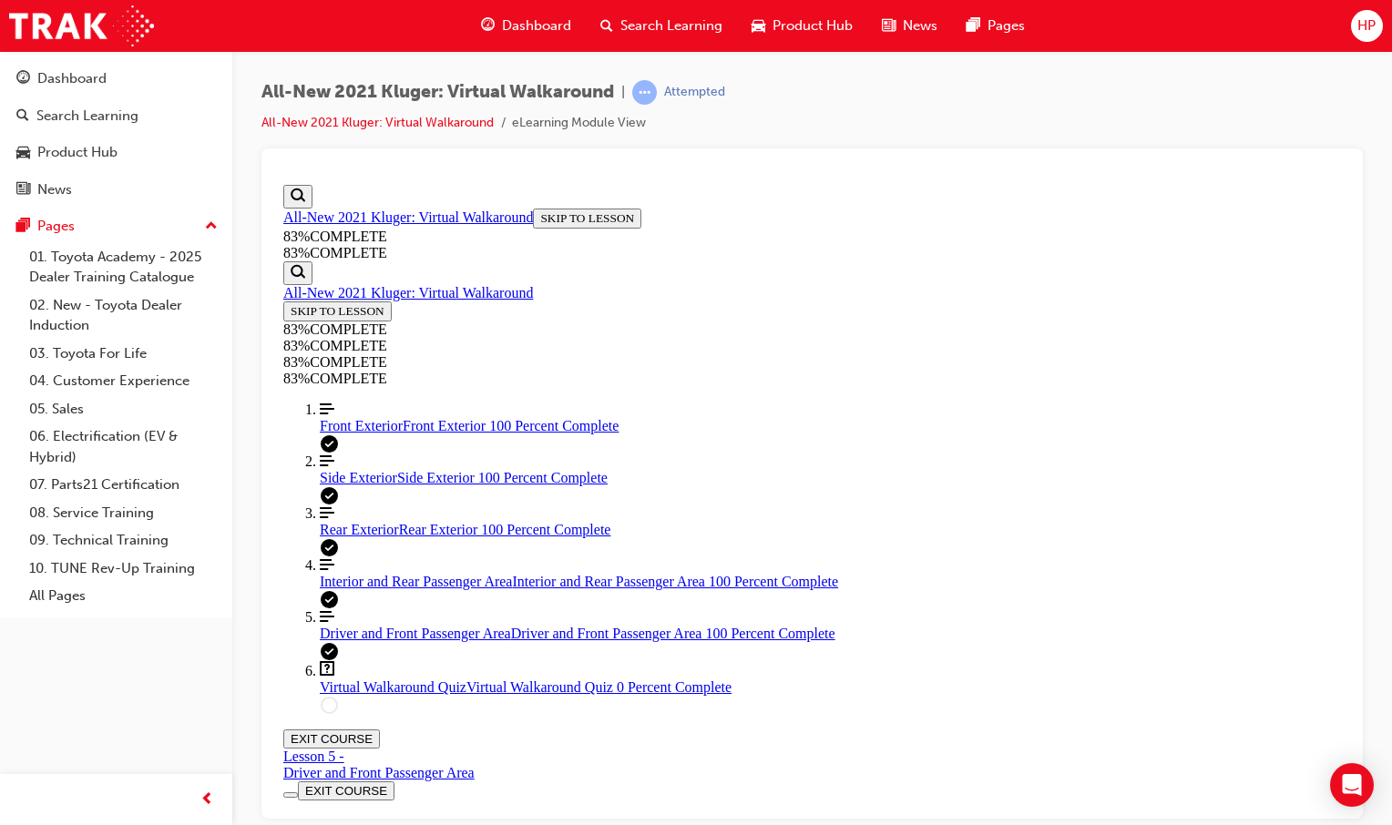
drag, startPoint x: 820, startPoint y: 591, endPoint x: 865, endPoint y: 663, distance: 84.7
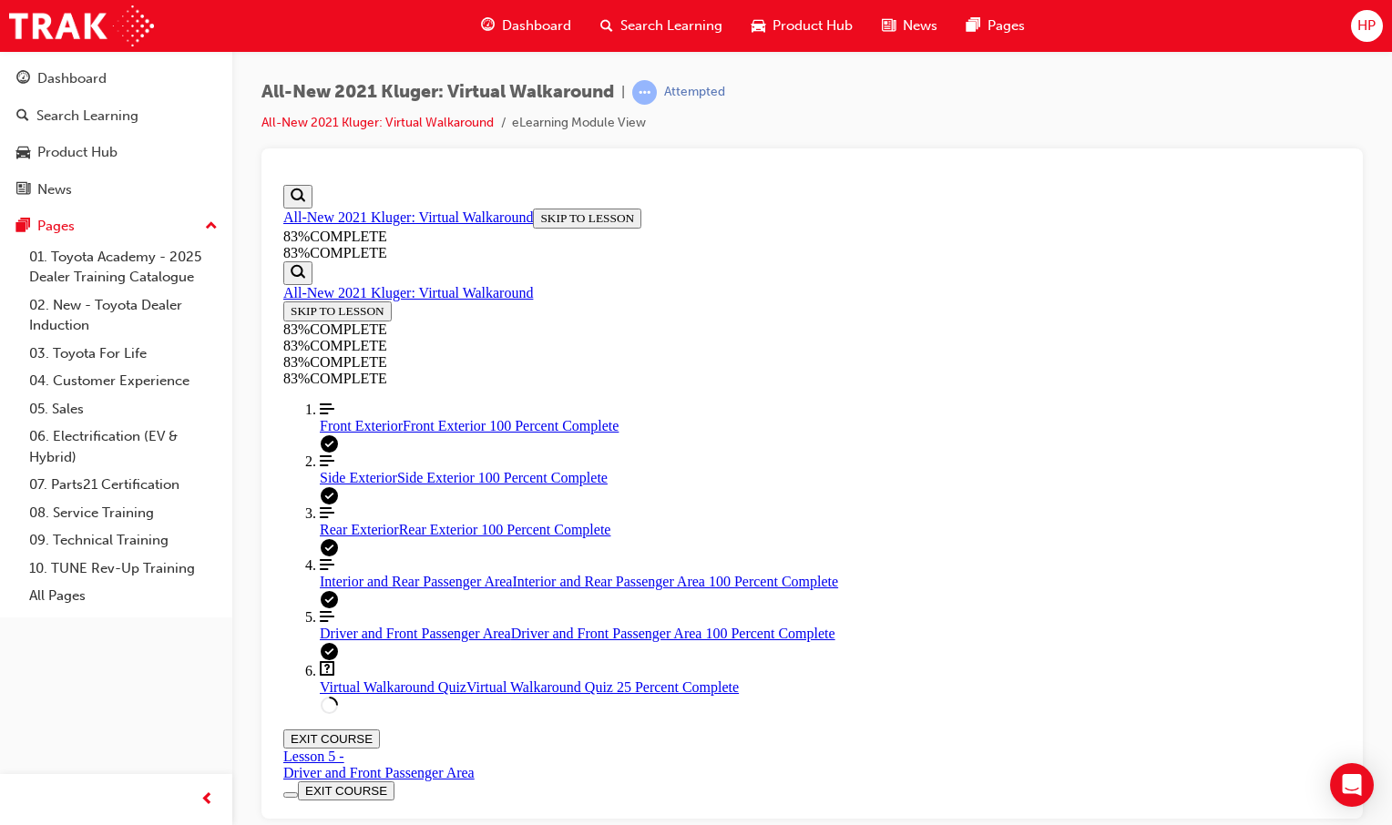
scroll to position [158, 0]
drag, startPoint x: 902, startPoint y: 658, endPoint x: 907, endPoint y: 732, distance: 74.9
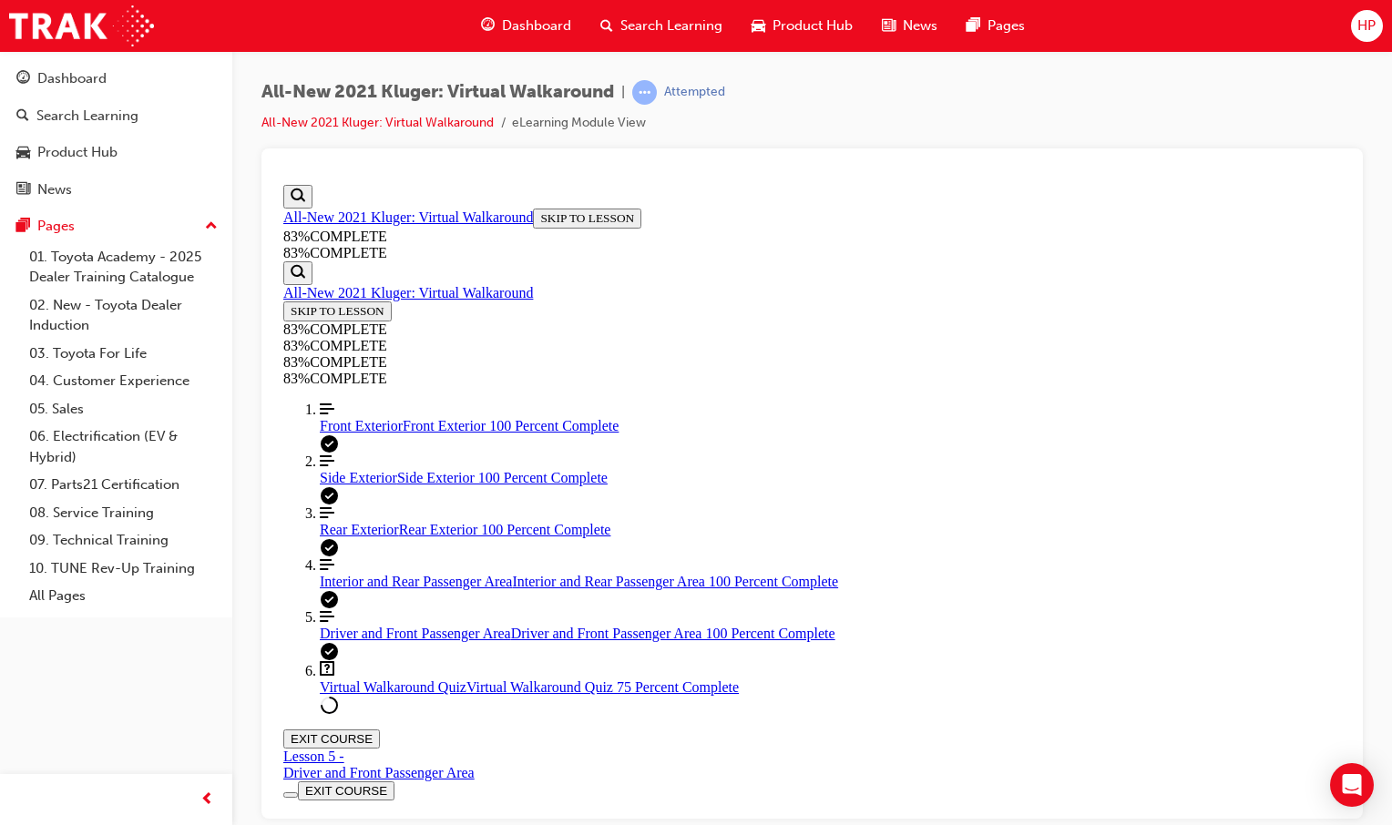
drag, startPoint x: 816, startPoint y: 585, endPoint x: 817, endPoint y: 612, distance: 27.3
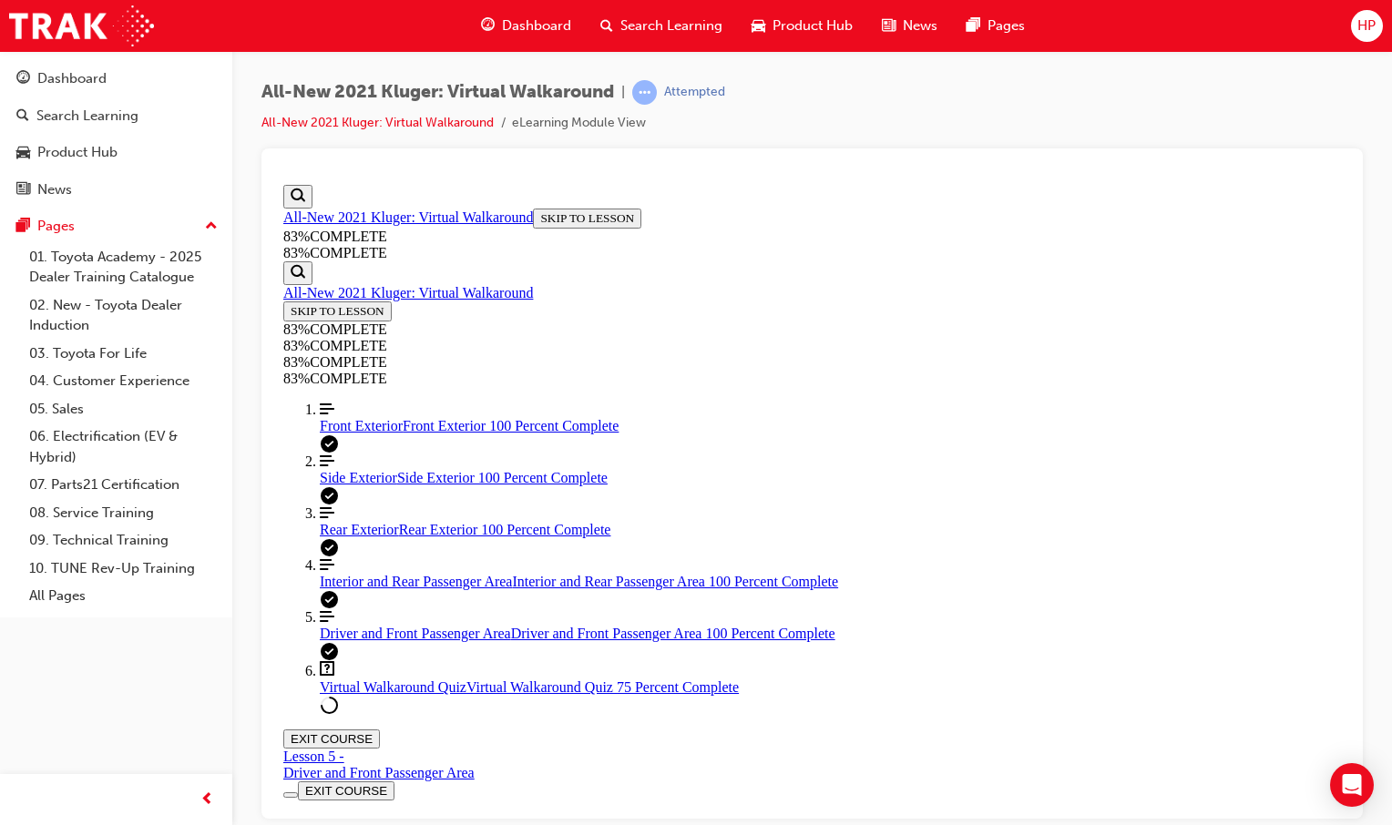
drag, startPoint x: 873, startPoint y: 698, endPoint x: 870, endPoint y: 679, distance: 19.3
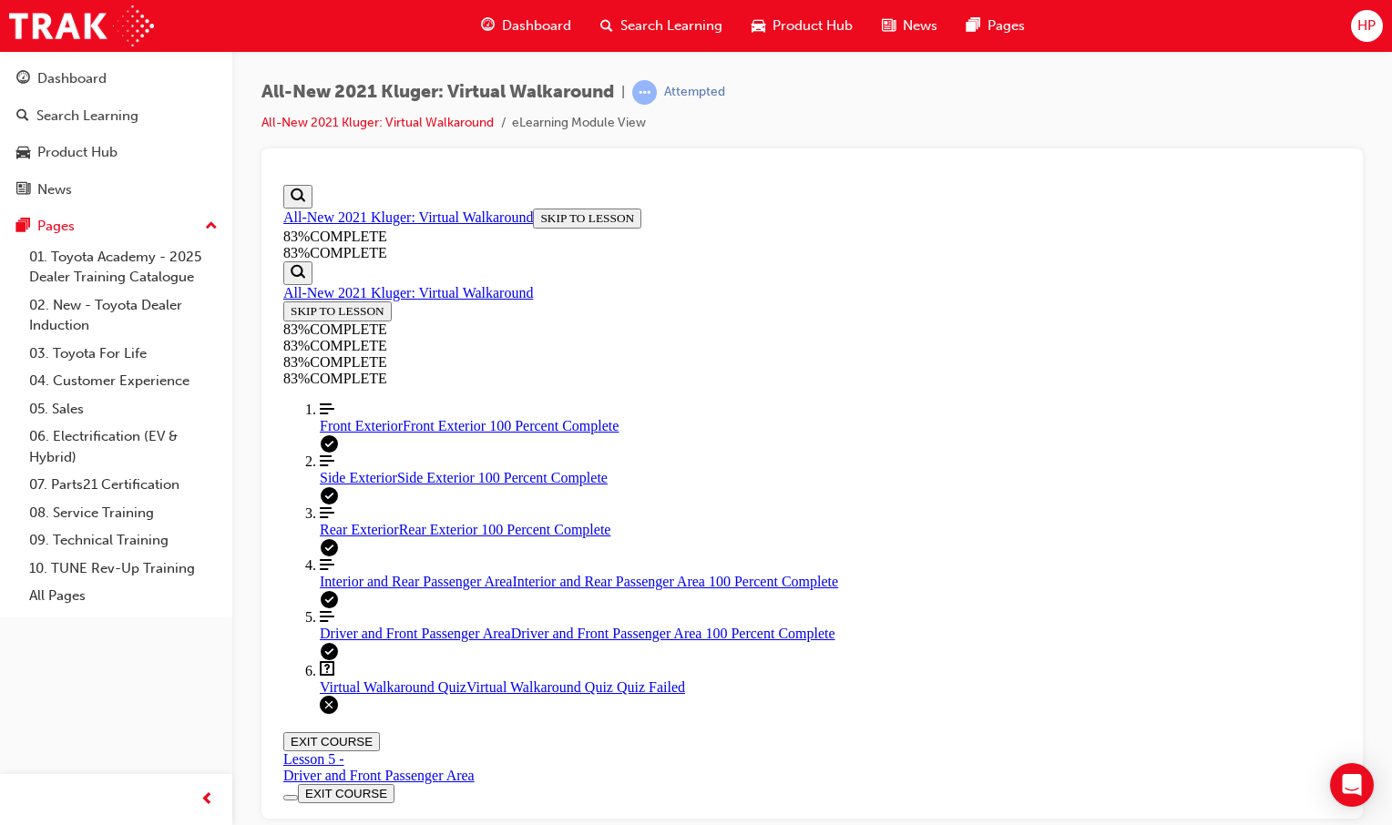
scroll to position [66, 0]
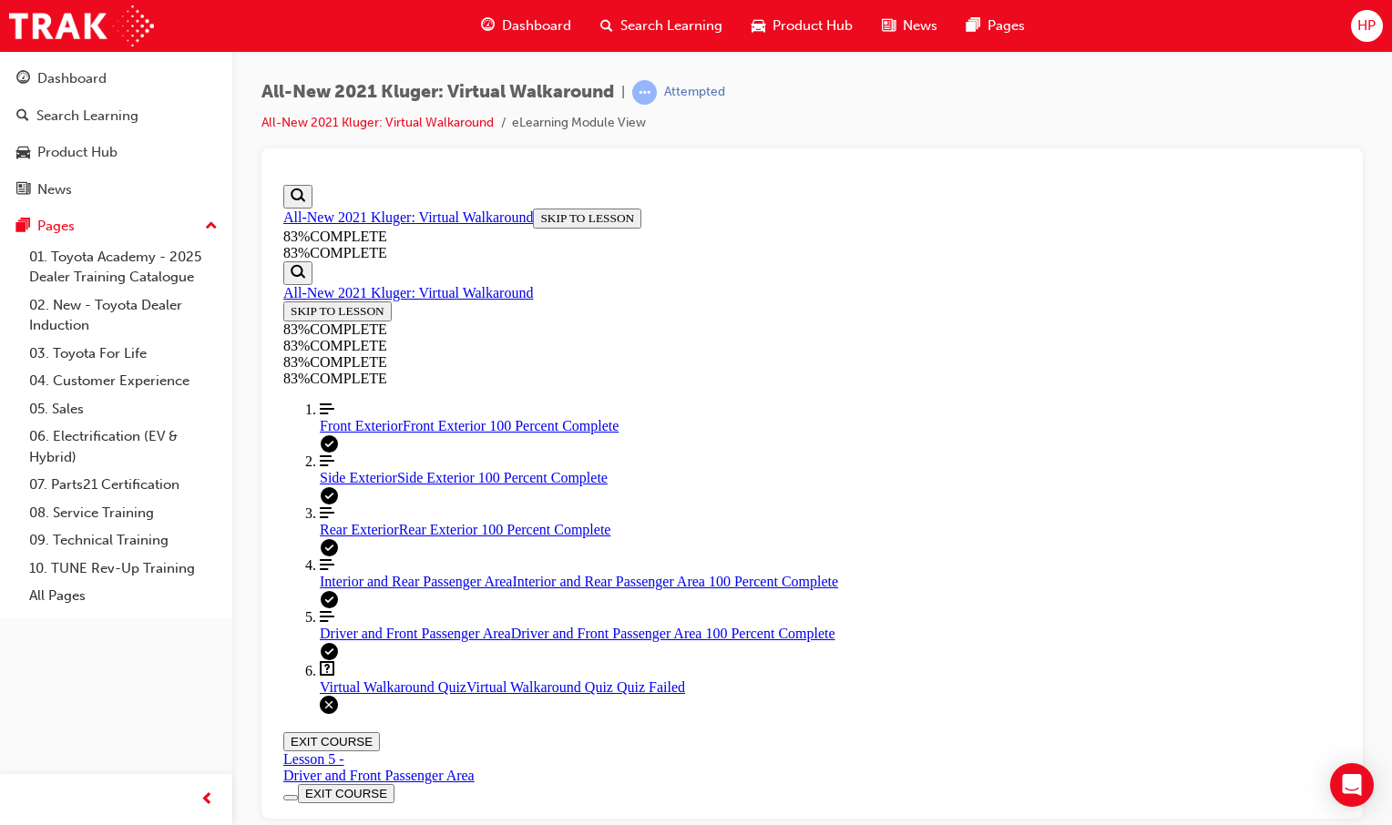
scroll to position [301, 0]
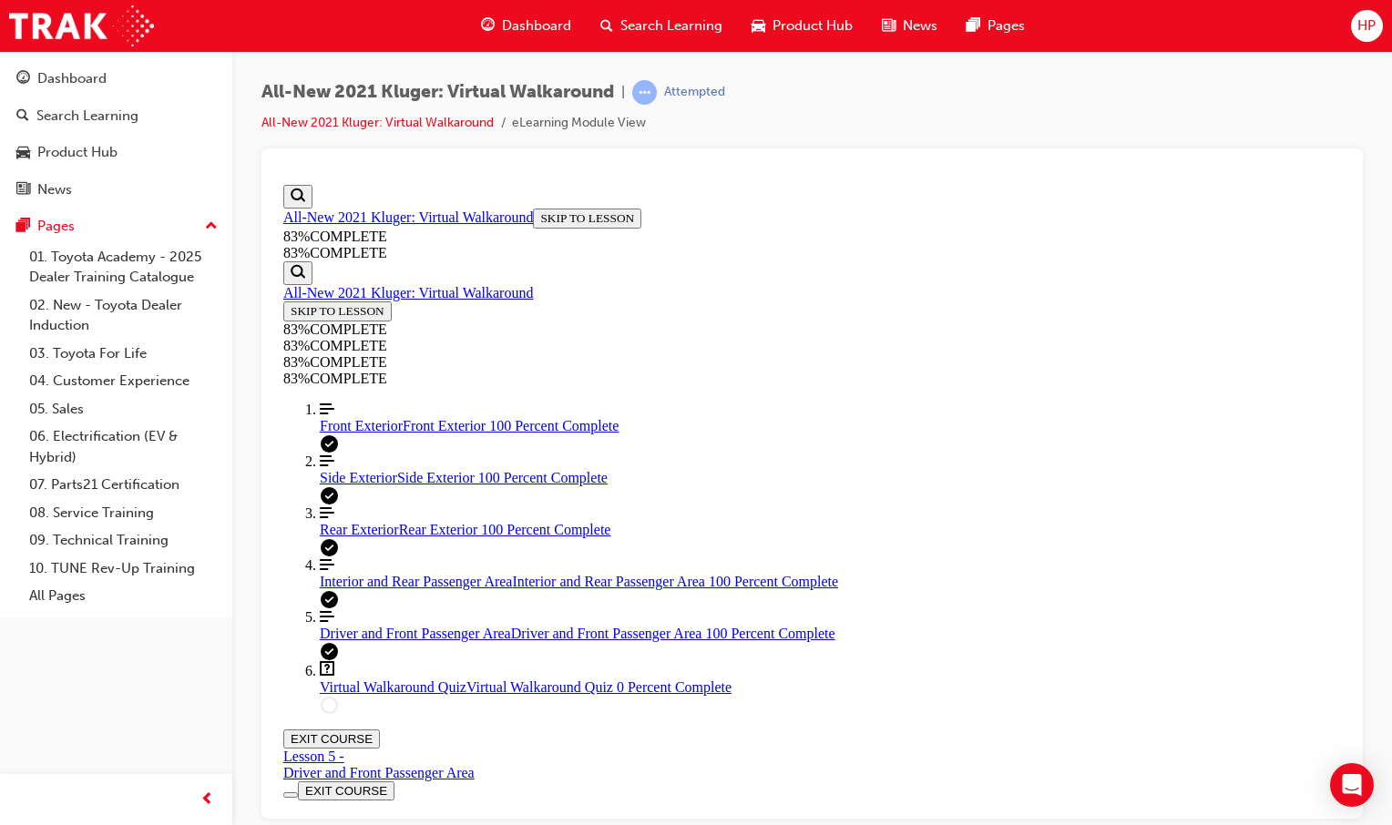
scroll to position [67, 0]
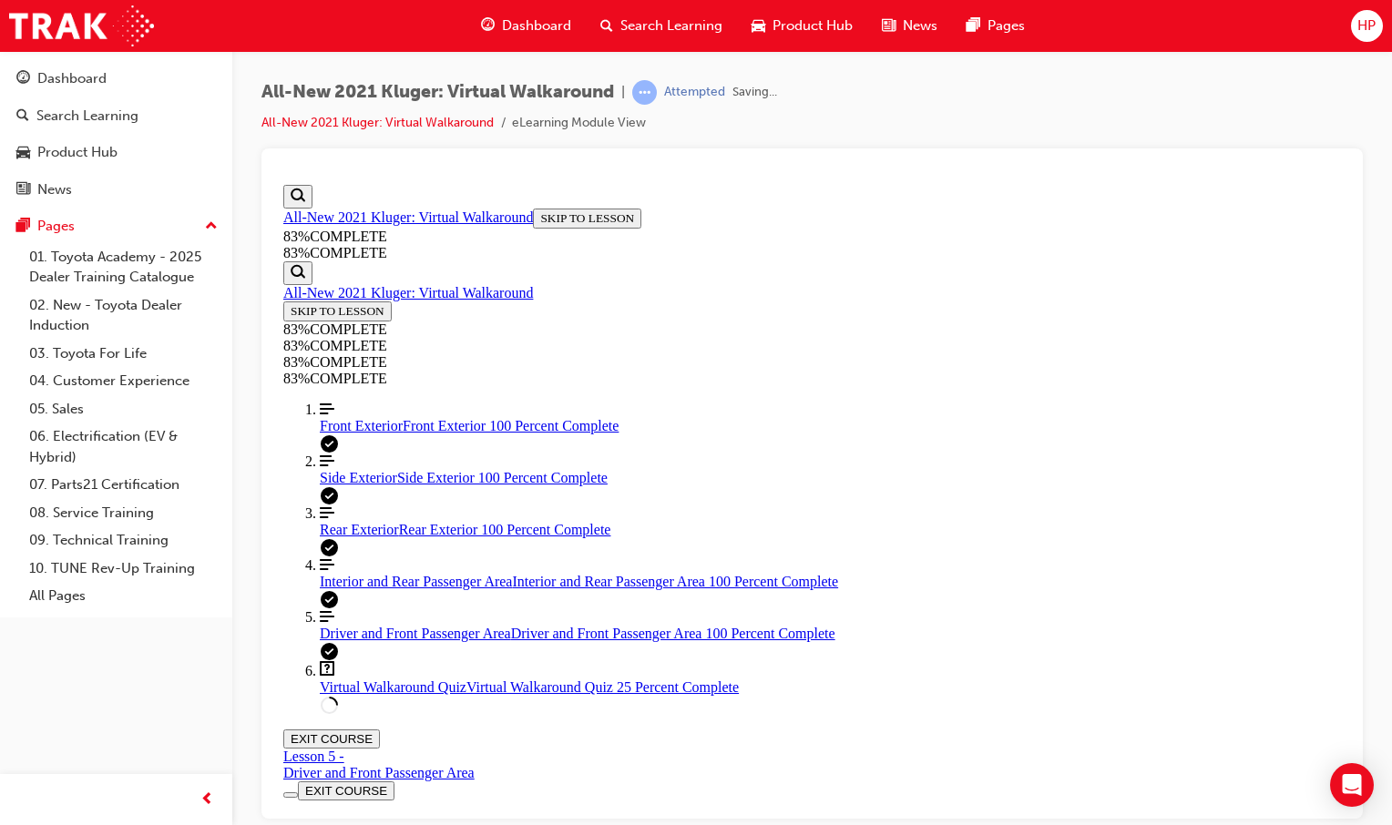
drag, startPoint x: 725, startPoint y: 638, endPoint x: 789, endPoint y: 664, distance: 69.0
drag, startPoint x: 843, startPoint y: 763, endPoint x: 848, endPoint y: 723, distance: 39.6
drag, startPoint x: 848, startPoint y: 723, endPoint x: 844, endPoint y: 656, distance: 67.6
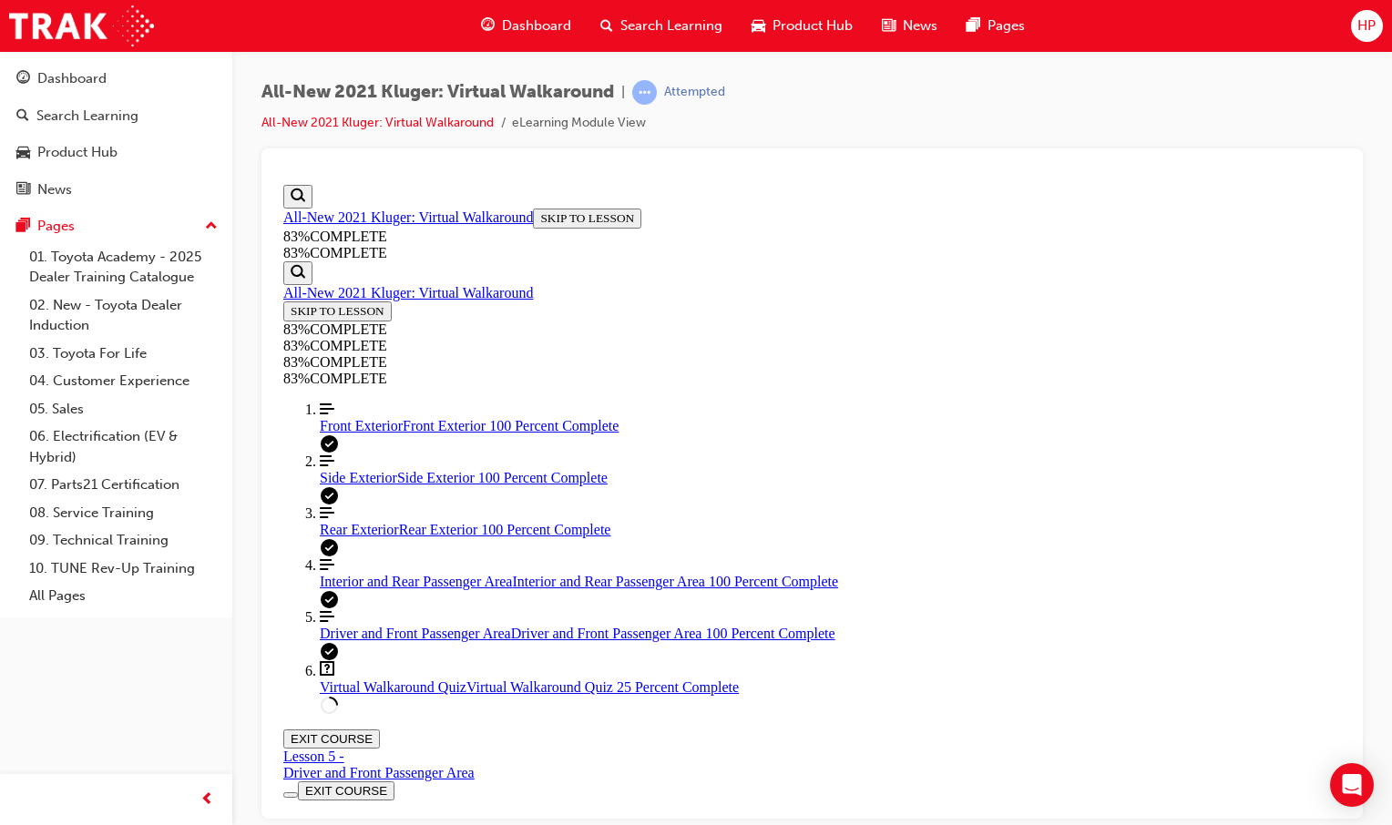
drag, startPoint x: 915, startPoint y: 724, endPoint x: 920, endPoint y: 707, distance: 18.2
drag, startPoint x: 935, startPoint y: 588, endPoint x: 968, endPoint y: 794, distance: 209.5
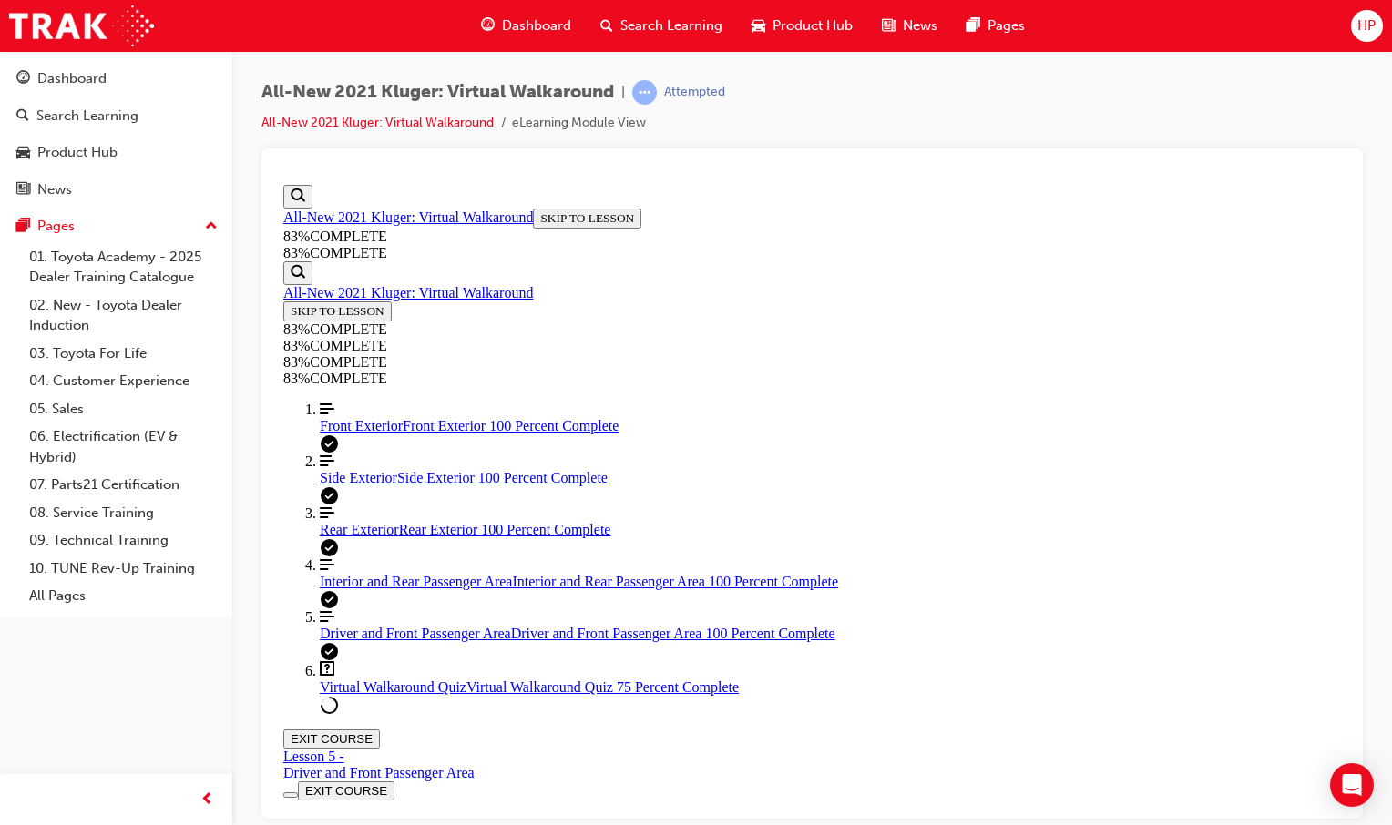
drag, startPoint x: 931, startPoint y: 753, endPoint x: 933, endPoint y: 695, distance: 57.4
drag, startPoint x: 933, startPoint y: 695, endPoint x: 924, endPoint y: 719, distance: 25.4
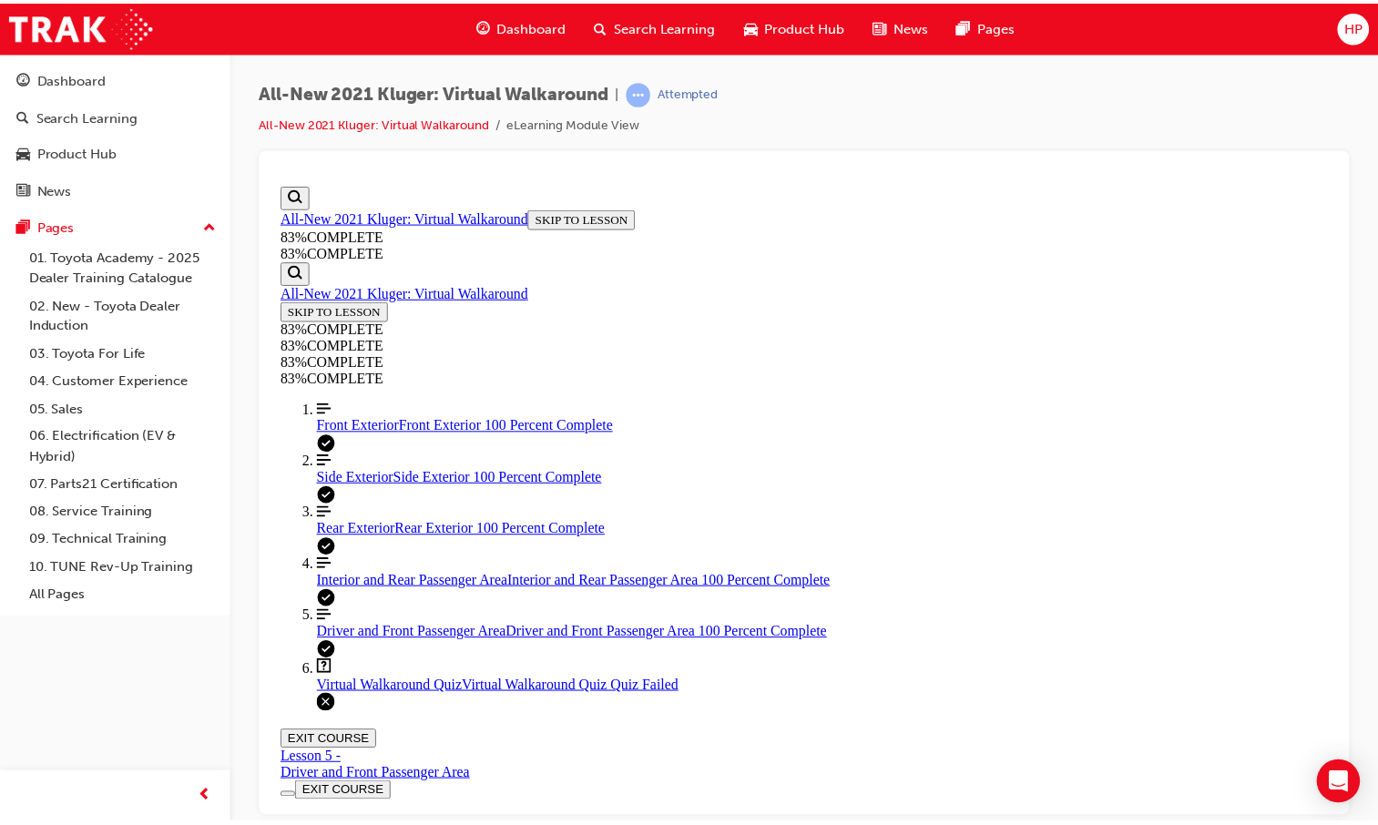
scroll to position [66, 0]
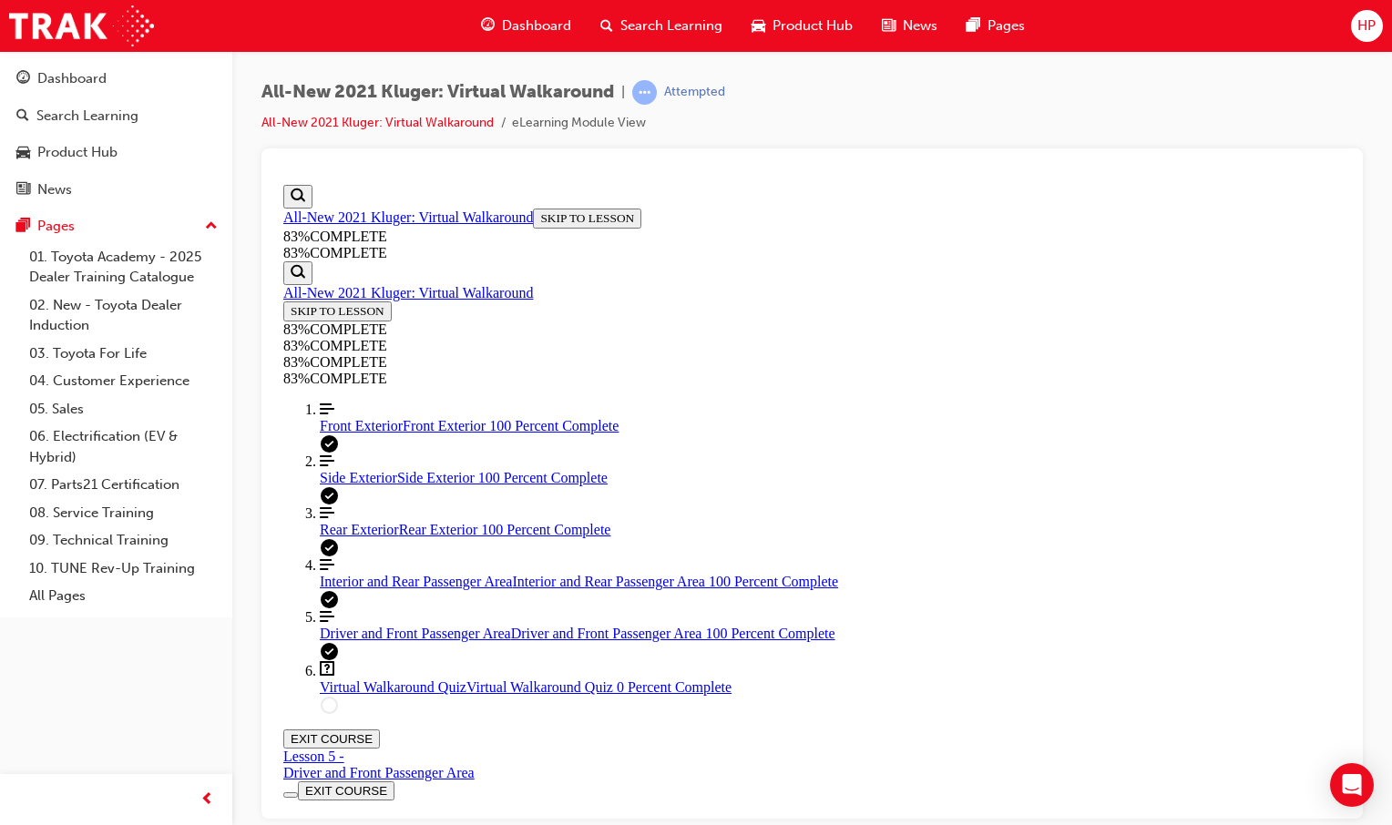
drag, startPoint x: 746, startPoint y: 661, endPoint x: 763, endPoint y: 660, distance: 16.4
click at [496, 33] on div "Dashboard" at bounding box center [525, 25] width 119 height 37
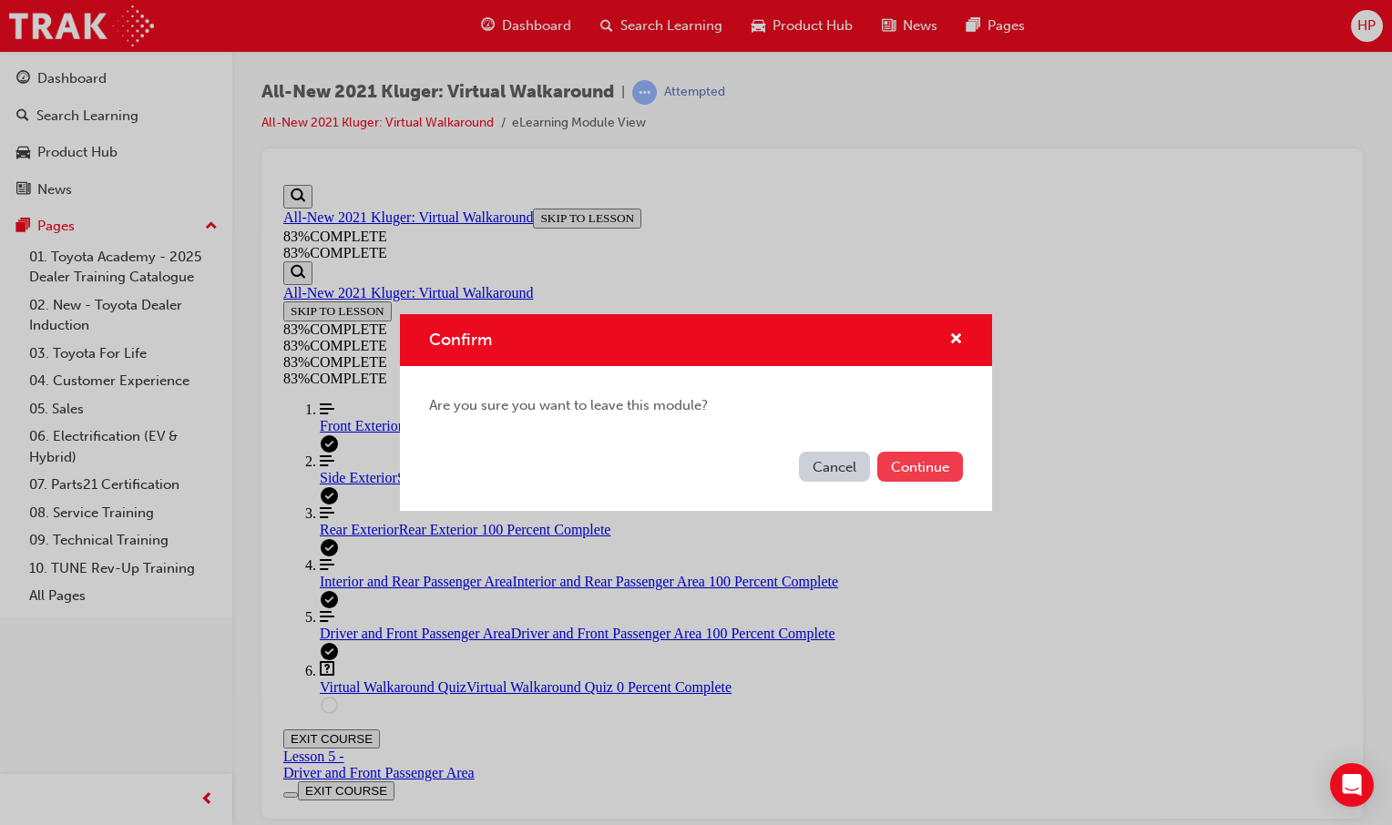
click at [919, 476] on button "Continue" at bounding box center [920, 467] width 86 height 30
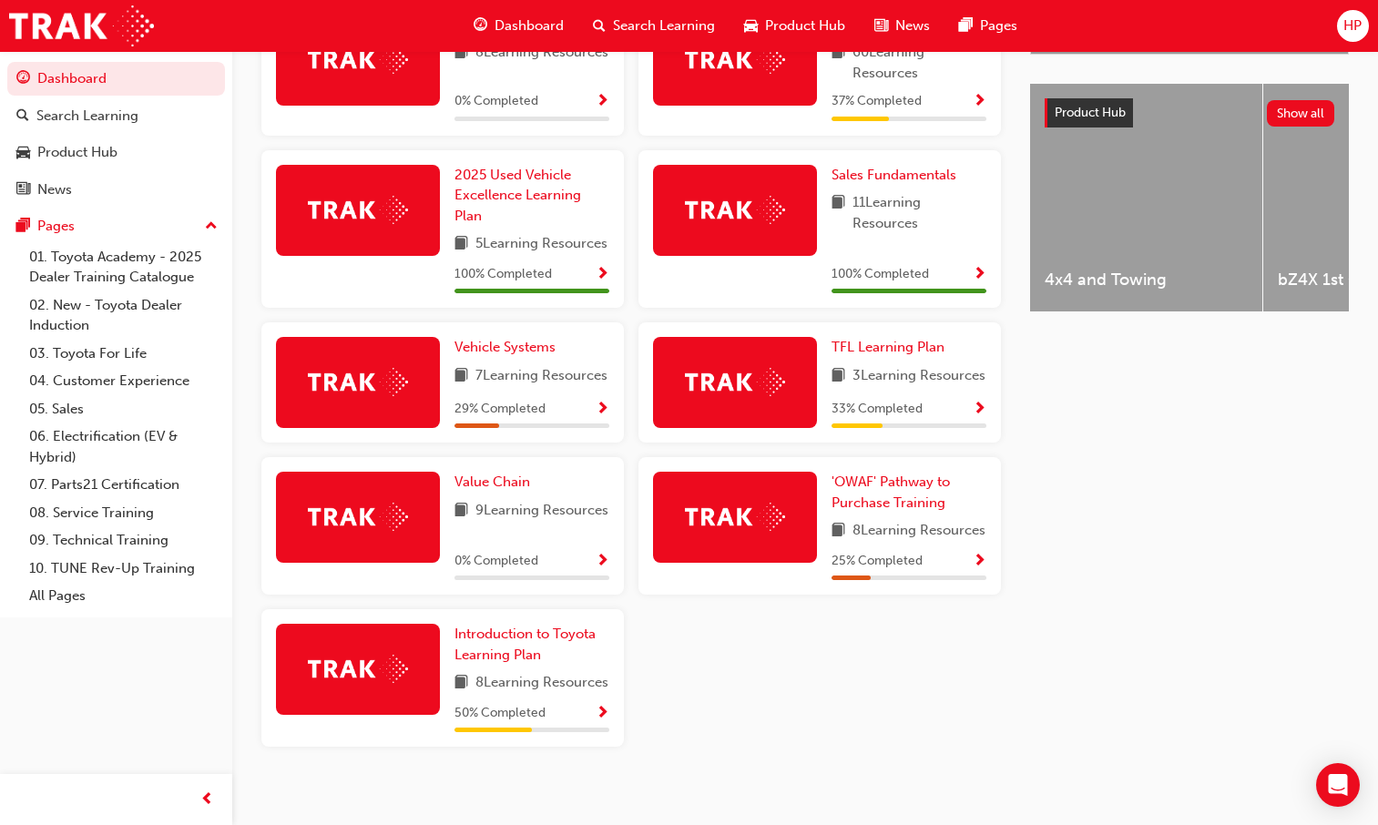
scroll to position [683, 0]
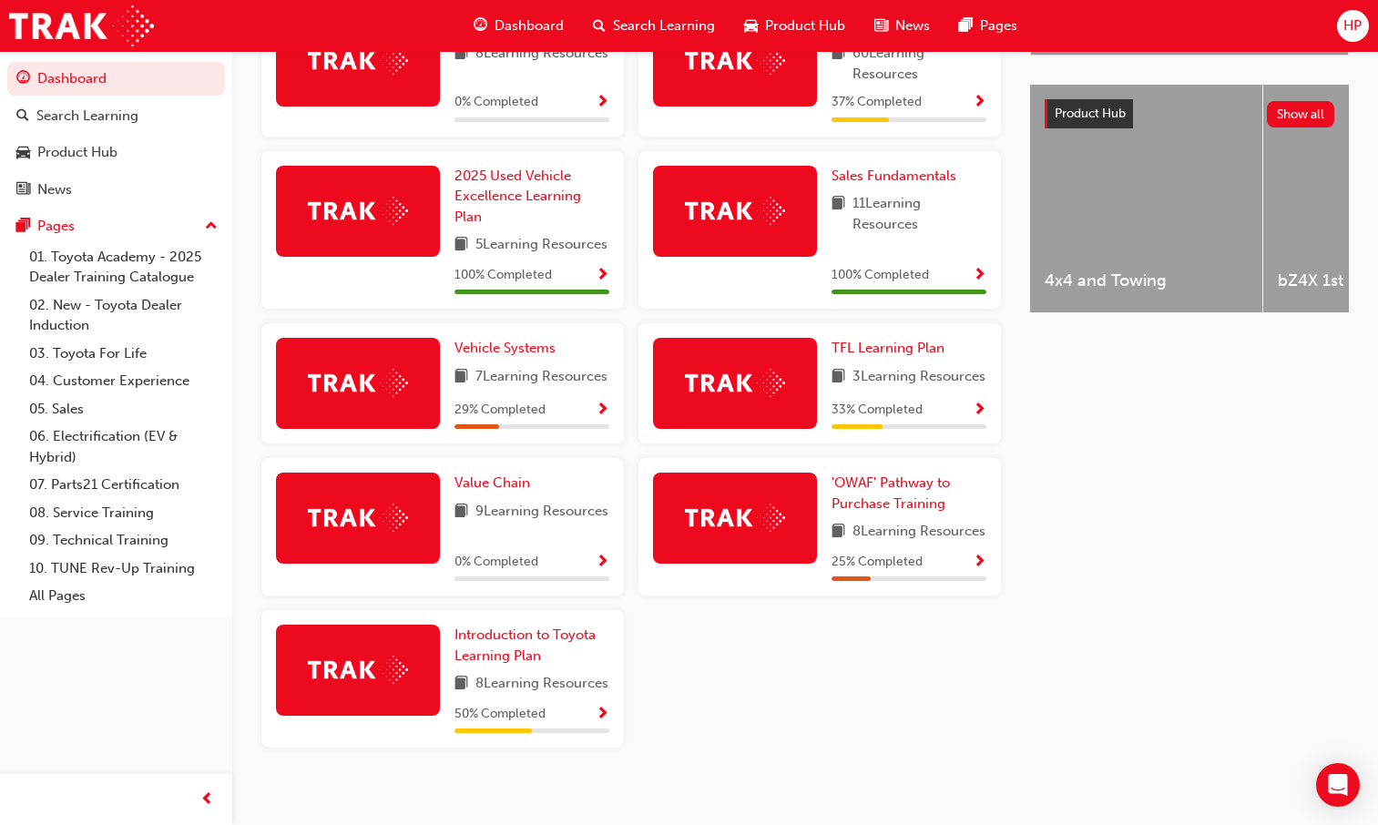
click at [980, 571] on span "Show Progress" at bounding box center [980, 563] width 14 height 16
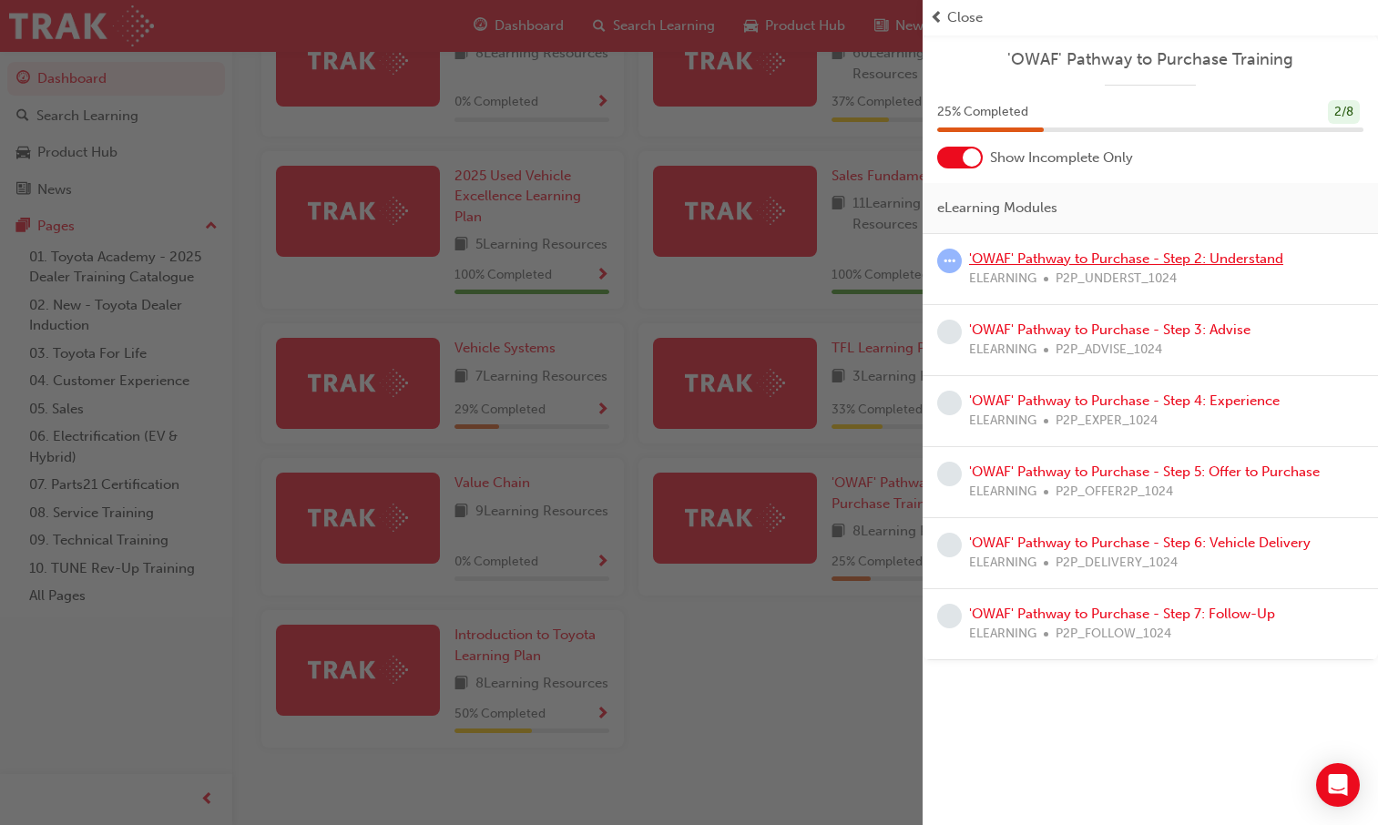
click at [1068, 254] on link "'OWAF' Pathway to Purchase - Step 2: Understand" at bounding box center [1126, 259] width 314 height 16
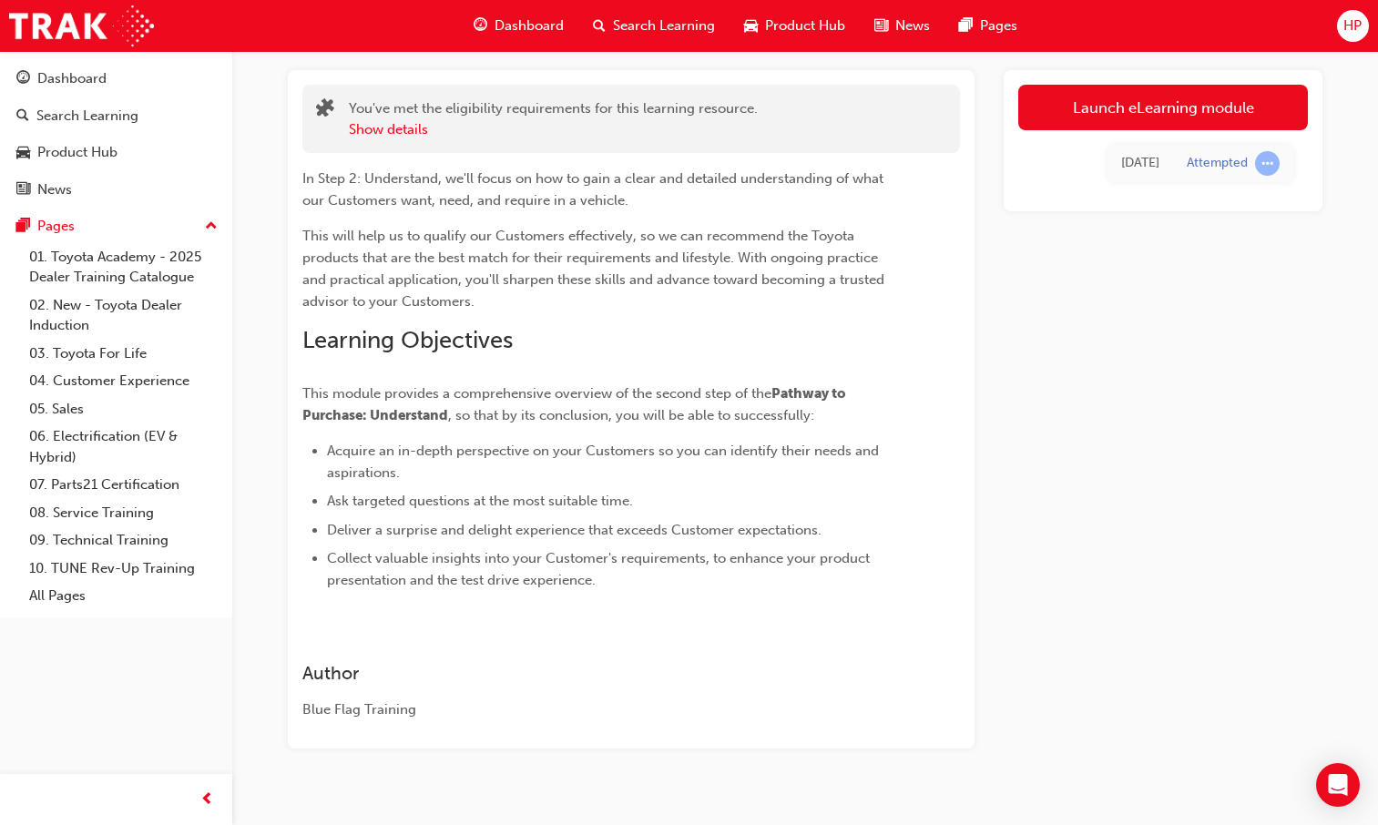
scroll to position [121, 0]
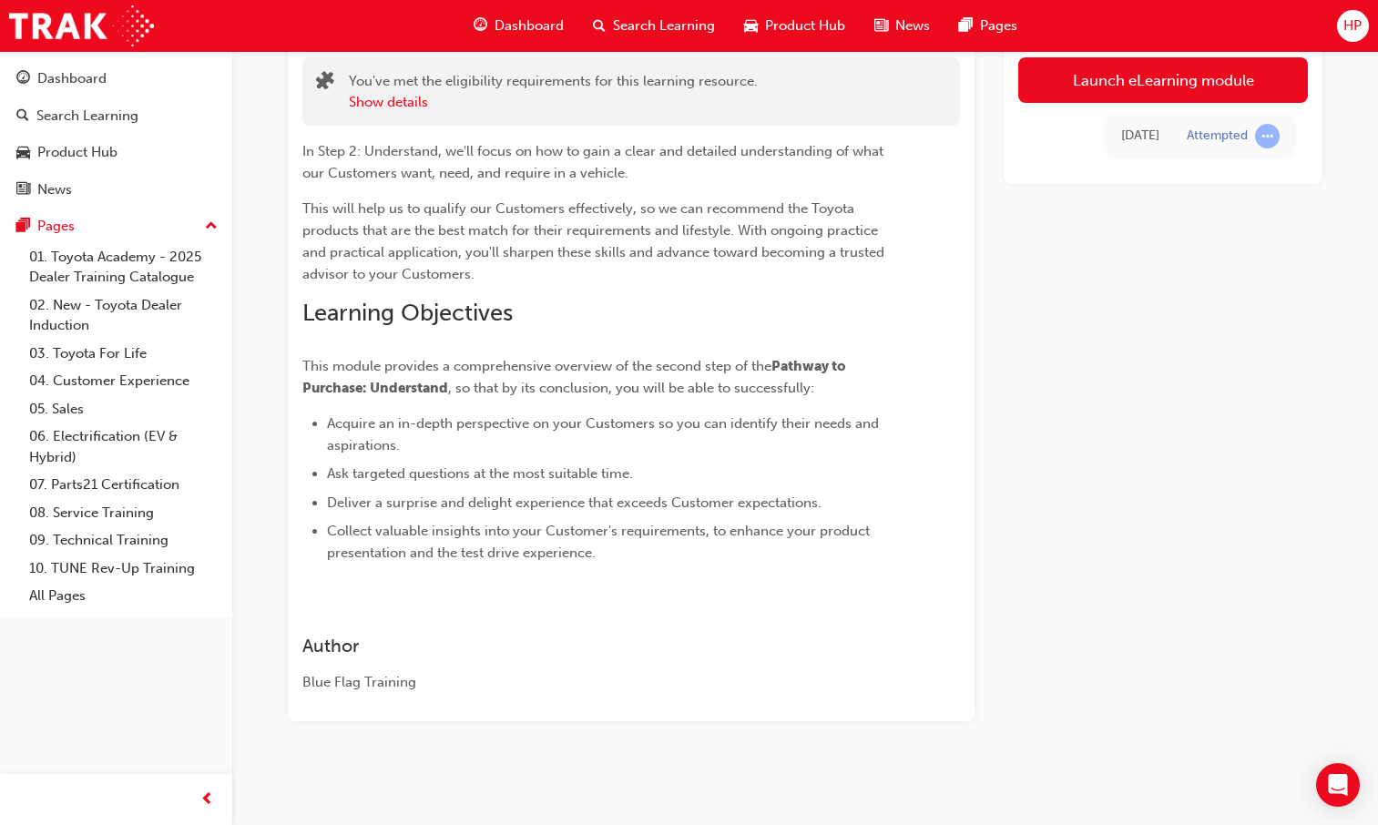
click at [1224, 275] on div "Launch eLearning module [DATE] Attempted" at bounding box center [1163, 382] width 319 height 679
